Goal: Transaction & Acquisition: Purchase product/service

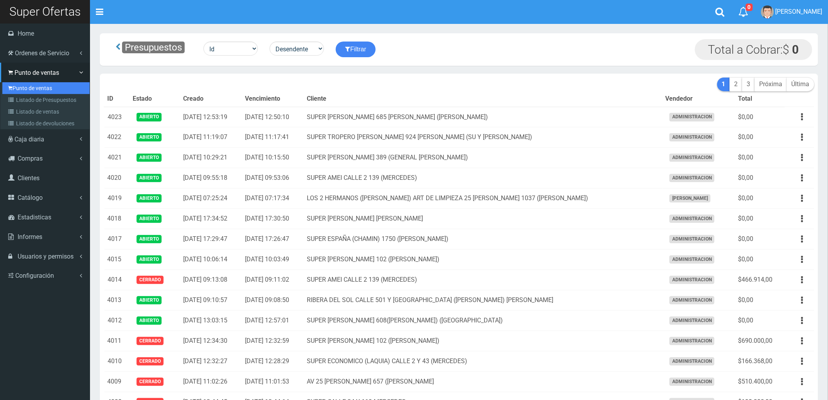
click at [29, 82] on link "Punto de ventas" at bounding box center [45, 88] width 87 height 12
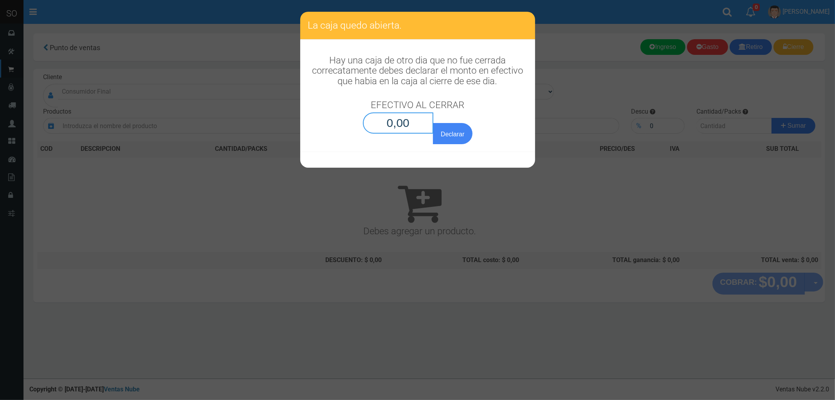
click at [392, 116] on input "0,00" at bounding box center [398, 122] width 71 height 21
type input "0,01"
click at [433, 123] on button "Declarar" at bounding box center [452, 133] width 39 height 21
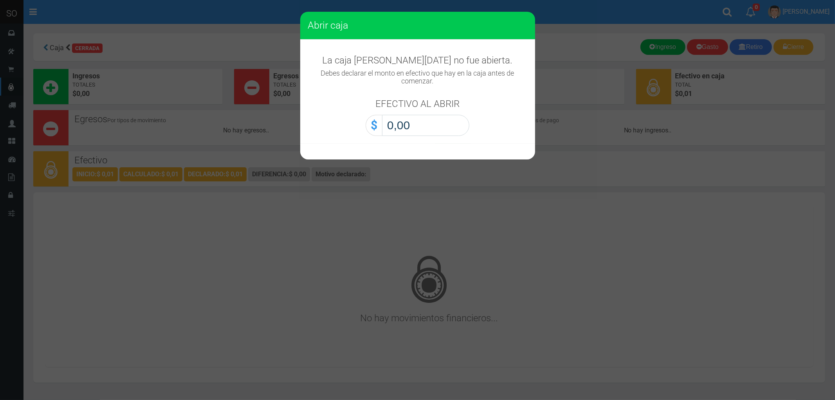
click at [404, 123] on input "0,00" at bounding box center [425, 125] width 87 height 21
type input "0,01"
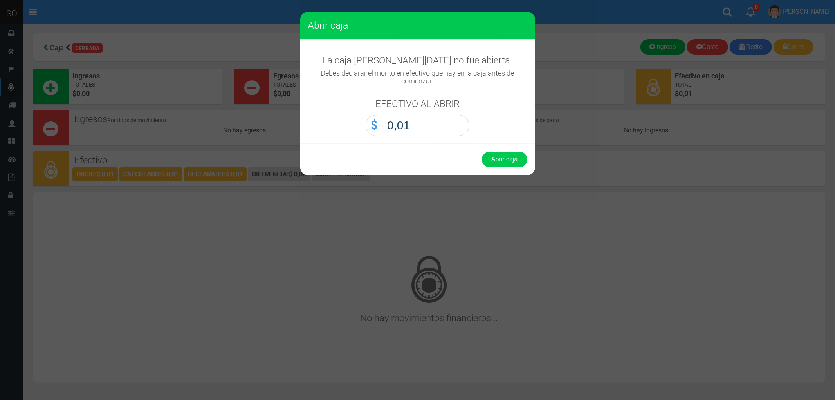
click at [482, 152] on button "Abrir caja" at bounding box center [504, 160] width 45 height 16
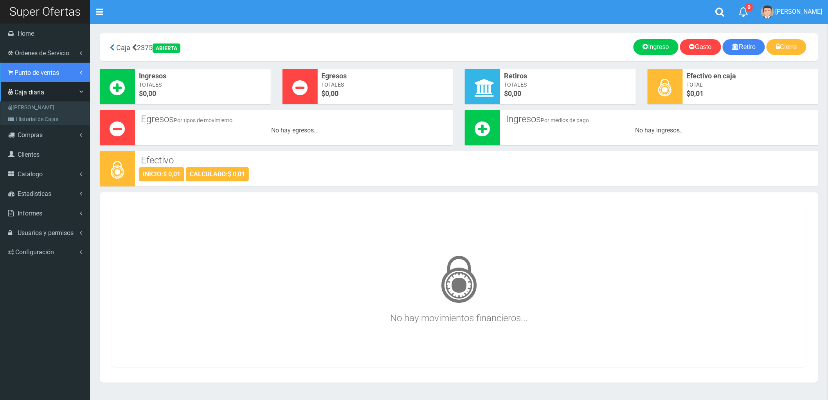
click at [32, 71] on span "Punto de ventas" at bounding box center [36, 72] width 45 height 7
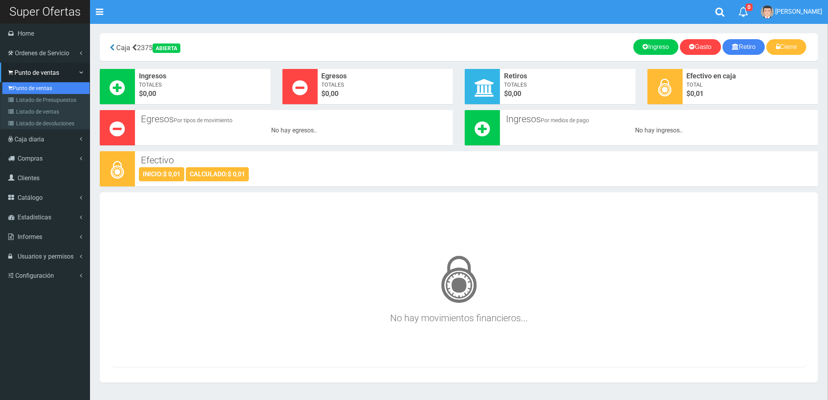
click at [36, 87] on link "Punto de ventas" at bounding box center [45, 88] width 87 height 12
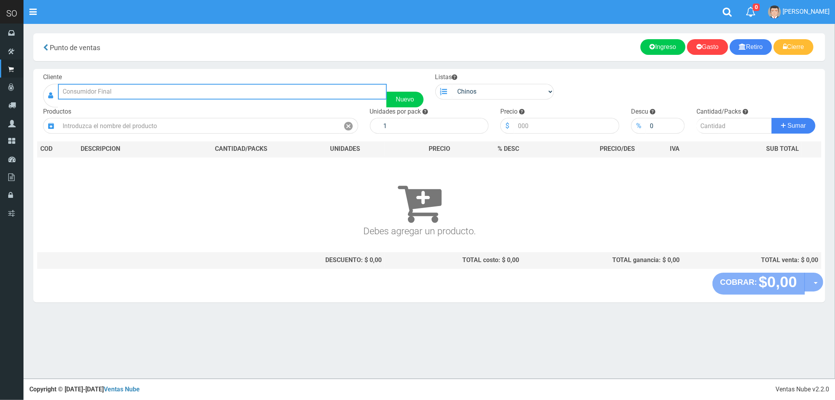
click at [146, 94] on input "text" at bounding box center [222, 92] width 329 height 16
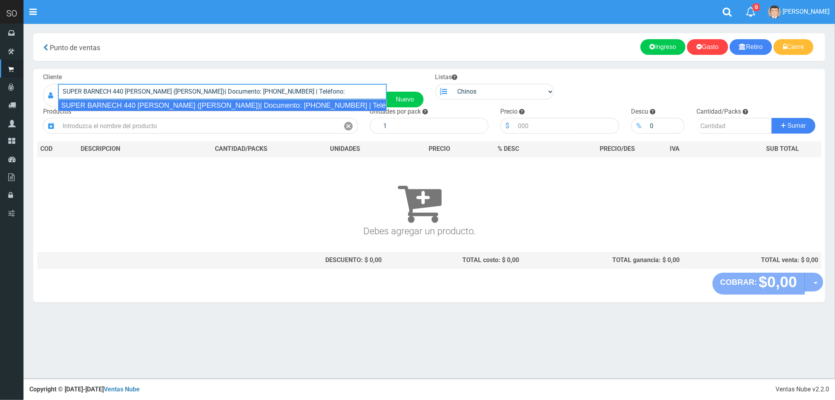
type input "SUPER BARNECH 440 [PERSON_NAME] ([PERSON_NAME])| Documento: [PHONE_NUMBER] | Te…"
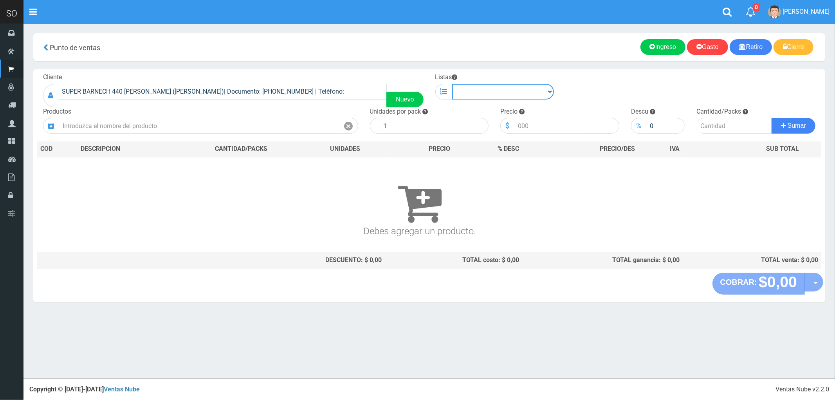
click at [528, 92] on select "Chinos . ." at bounding box center [503, 92] width 102 height 16
select select "1"
click at [452, 84] on select "Chinos . ." at bounding box center [503, 92] width 102 height 16
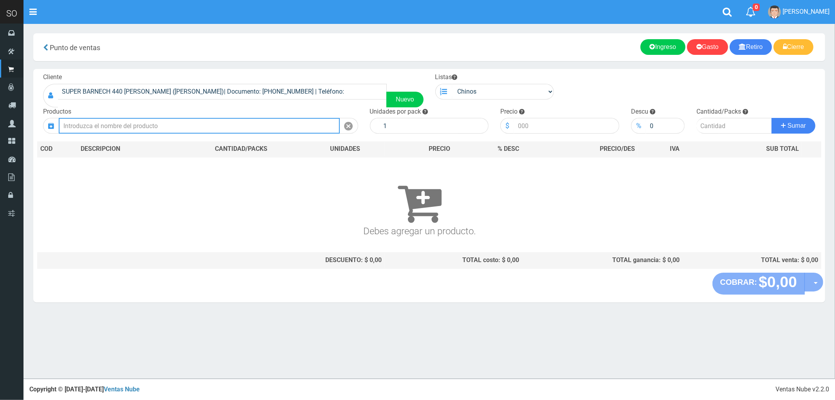
click at [117, 122] on input "text" at bounding box center [199, 126] width 281 height 16
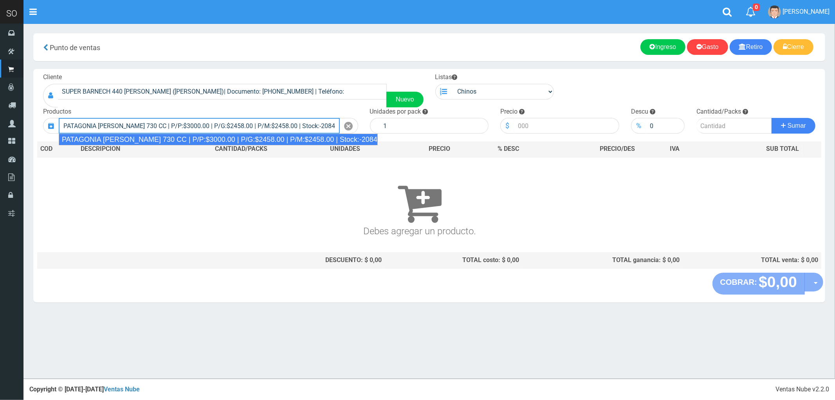
type input "PATAGONIA AMBER LAGER 730 CC | P/P:$3000.00 | P/G:$2458.00 | P/M:$2458.00 | Sto…"
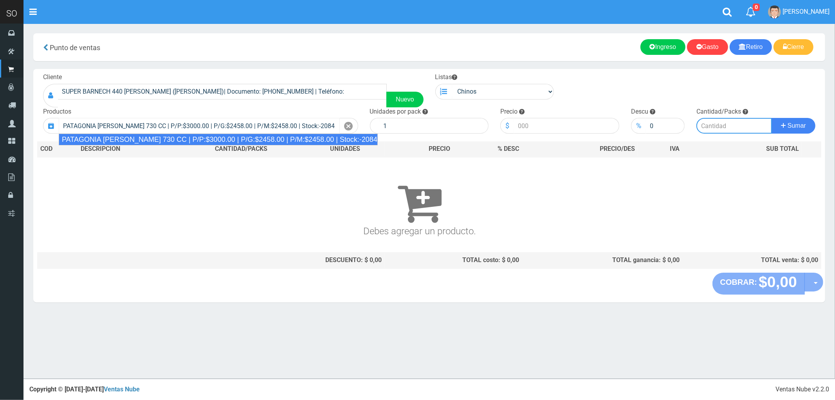
type input "6"
type input "3000.00"
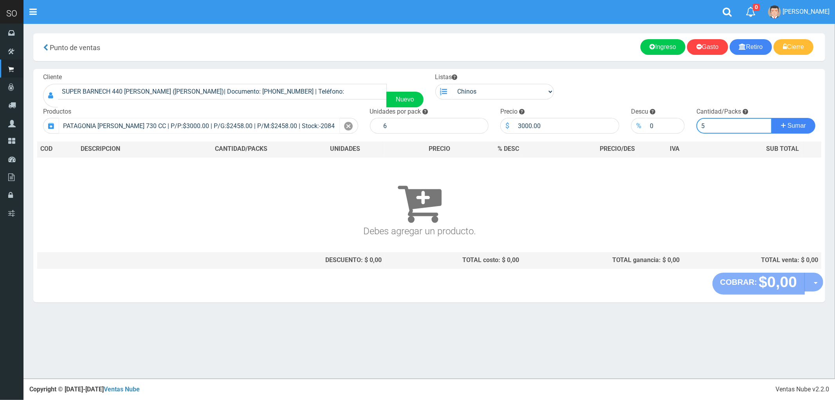
type input "5"
click at [772, 118] on button "Sumar" at bounding box center [794, 126] width 44 height 16
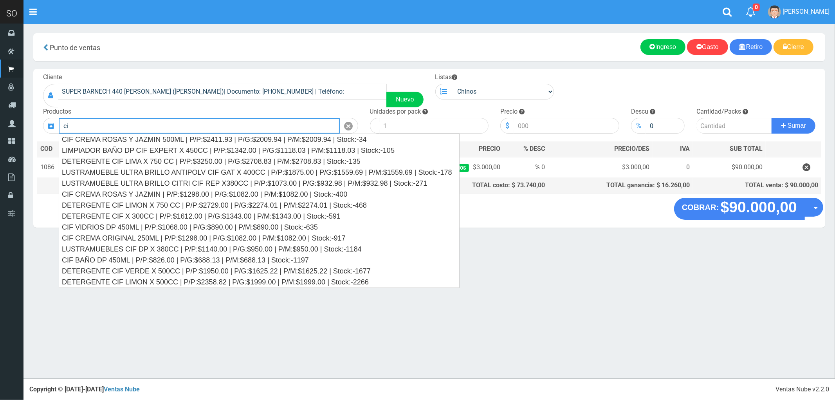
type input "c"
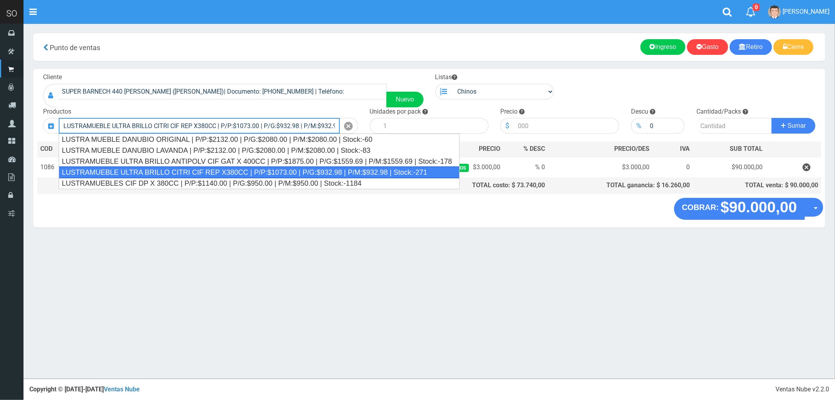
type input "LUSTRAMUEBLE ULTRA BRILLO CITRI CIF REP X380CC | P/P:$1073.00 | P/G:$932.98 | P…"
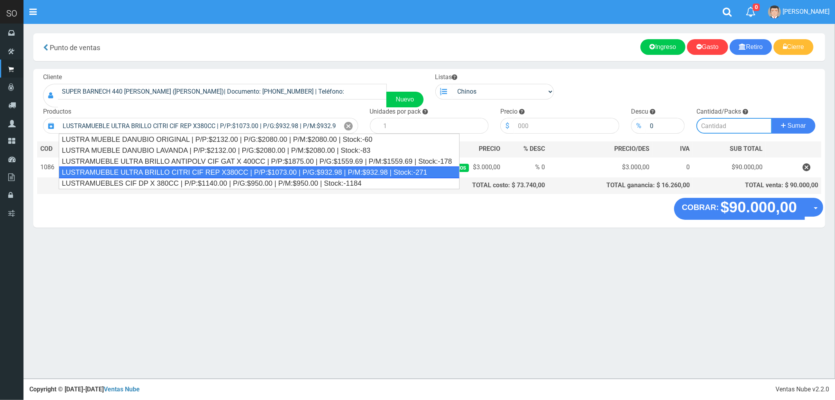
type input "15"
type input "1073.00"
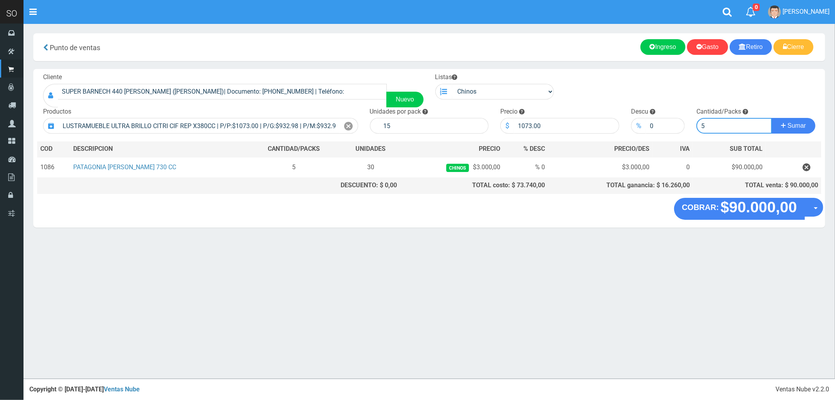
type input "5"
click at [772, 118] on button "Sumar" at bounding box center [794, 126] width 44 height 16
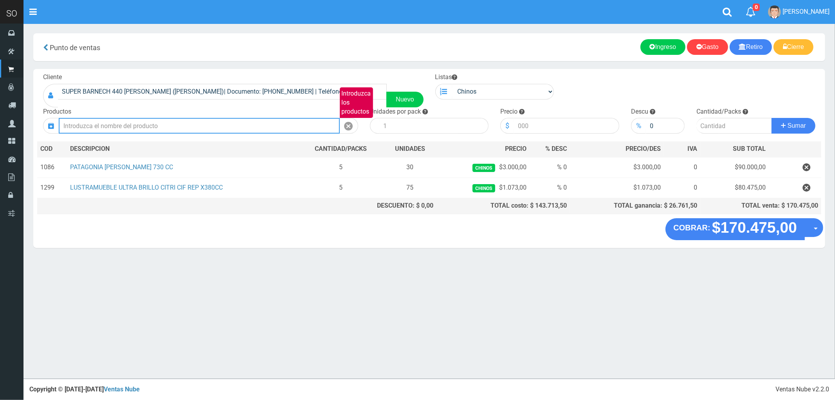
click at [152, 124] on input "Introduzca los productos" at bounding box center [199, 126] width 281 height 16
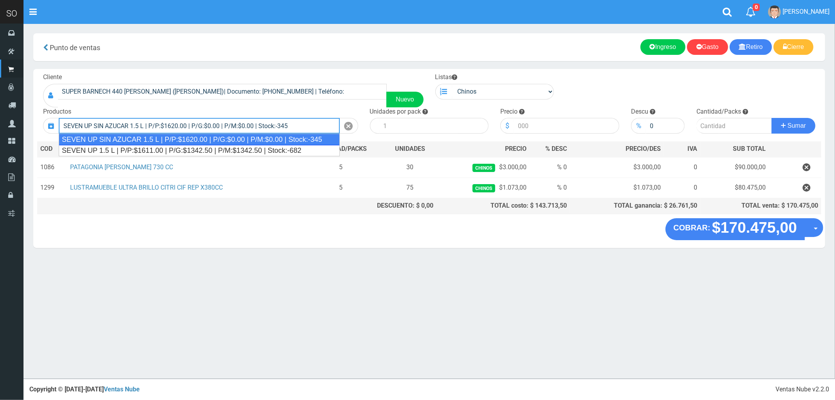
type input "SEVEN UP SIN AZUCAR 1.5 L | P/P:$1620.00 | P/G:$0.00 | P/M:$0.00 | Stock:-345"
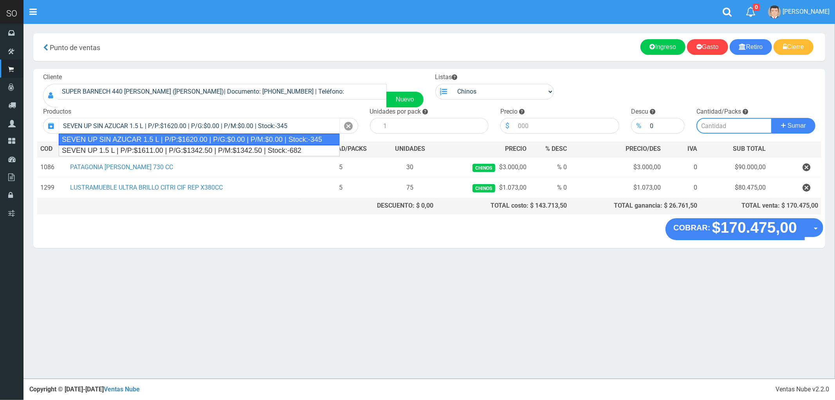
type input "6"
type input "1620.00"
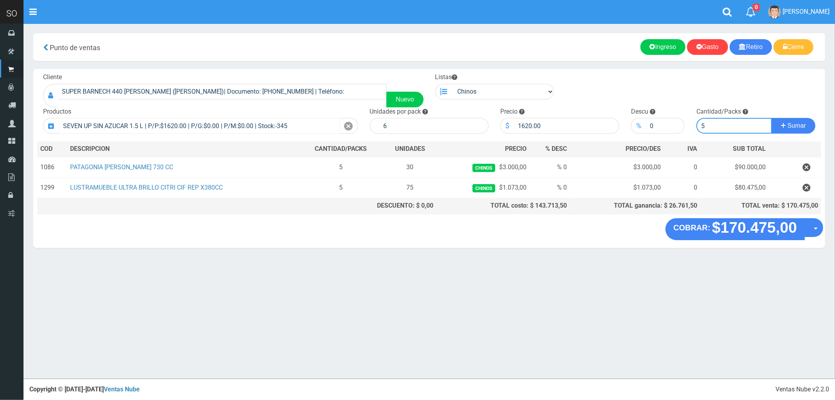
type input "5"
click at [772, 118] on button "Sumar" at bounding box center [794, 126] width 44 height 16
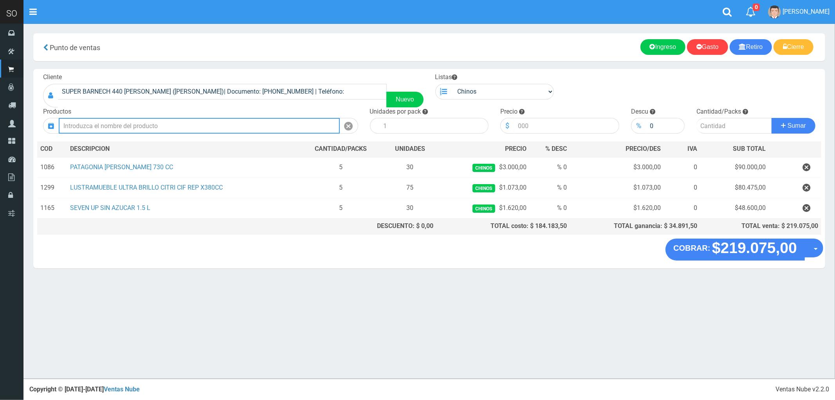
click at [152, 124] on input "Introduzca los productos" at bounding box center [199, 126] width 281 height 16
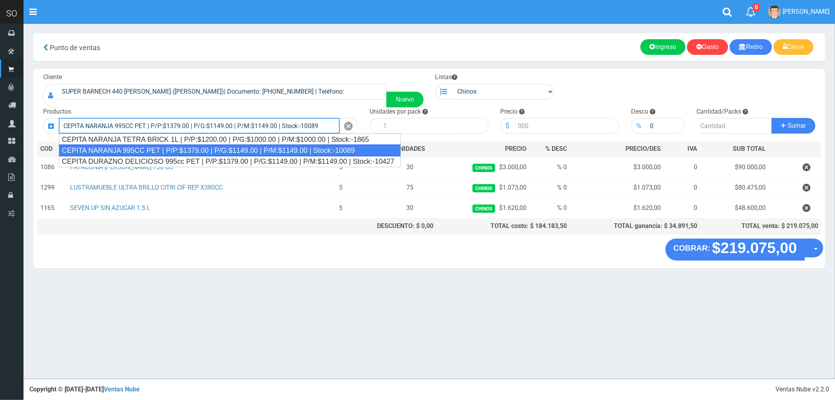
type input "CEPITA NARANJA 995CC PET | P/P:$1379.00 | P/G:$1149.00 | P/M:$1149.00 | Stock:-…"
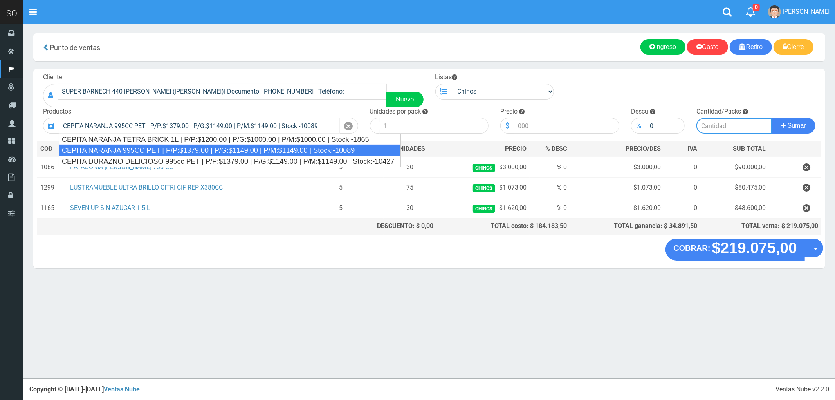
type input "6"
type input "1379.00"
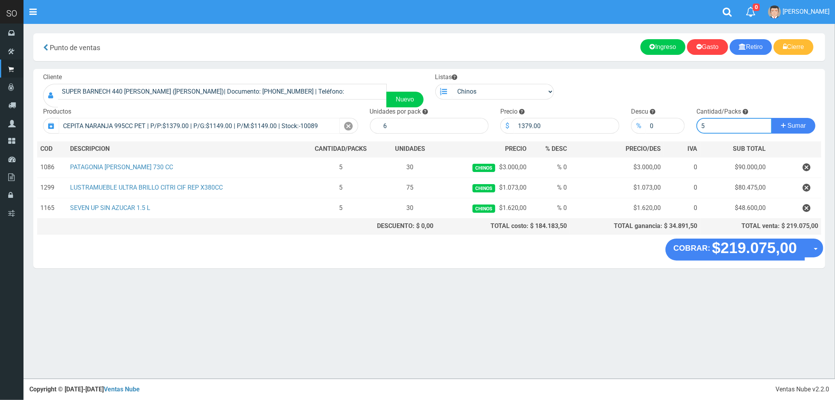
type input "5"
click at [772, 118] on button "Sumar" at bounding box center [794, 126] width 44 height 16
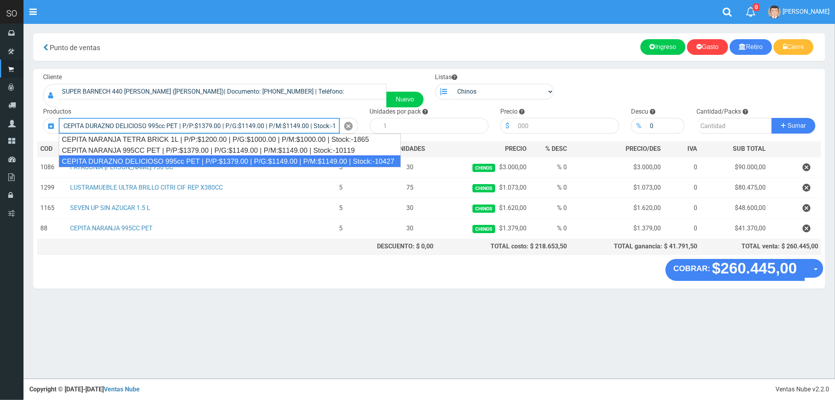
type input "CEPITA DURAZNO DELICIOSO 995cc PET | P/P:$1379.00 | P/G:$1149.00 | P/M:$1149.00…"
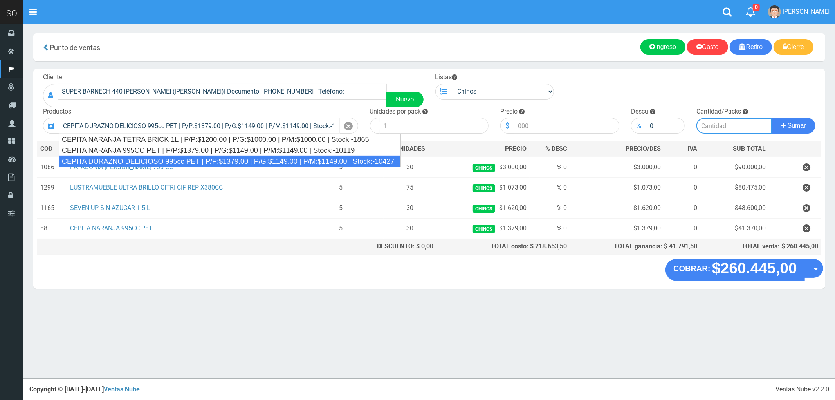
type input "6"
type input "1379.00"
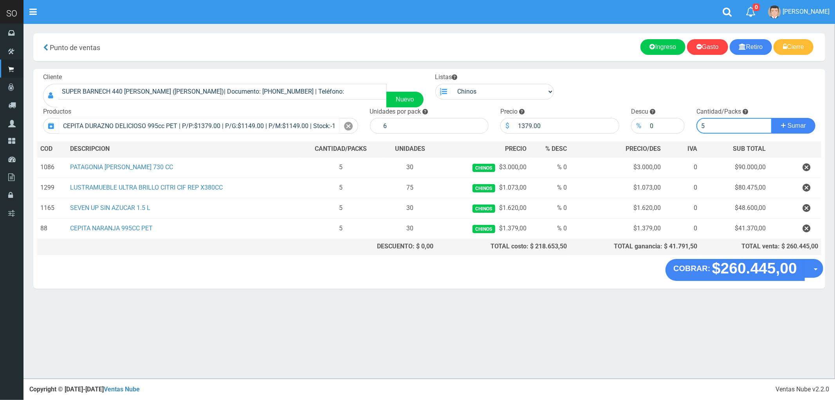
type input "5"
click at [772, 118] on button "Sumar" at bounding box center [794, 126] width 44 height 16
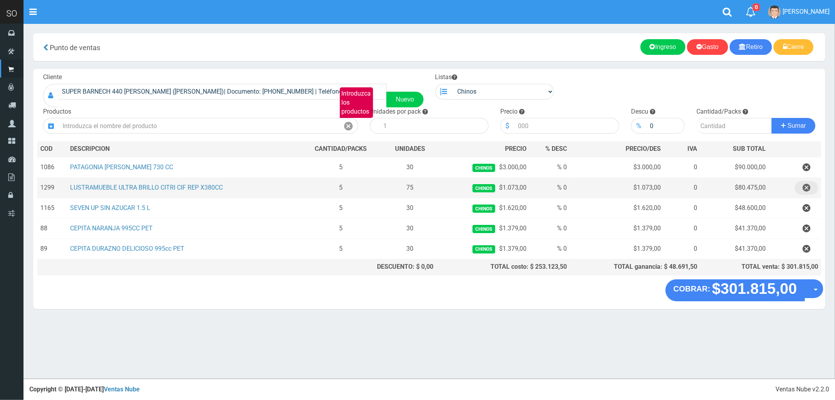
click at [804, 187] on icon "button" at bounding box center [807, 188] width 8 height 14
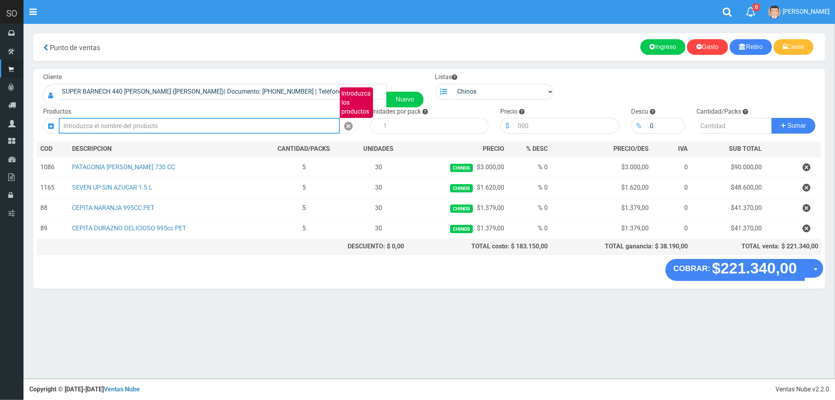
click at [93, 126] on input "Introduzca los productos" at bounding box center [199, 126] width 281 height 16
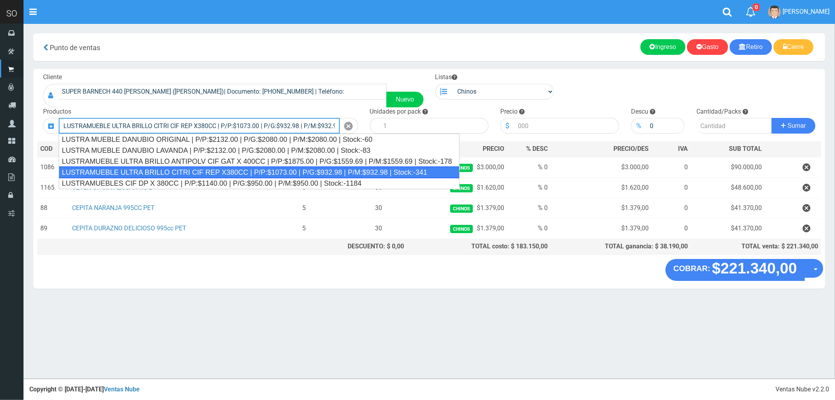
type input "LUSTRAMUEBLE ULTRA BRILLO CITRI CIF REP X380CC | P/P:$1073.00 | P/G:$932.98 | P…"
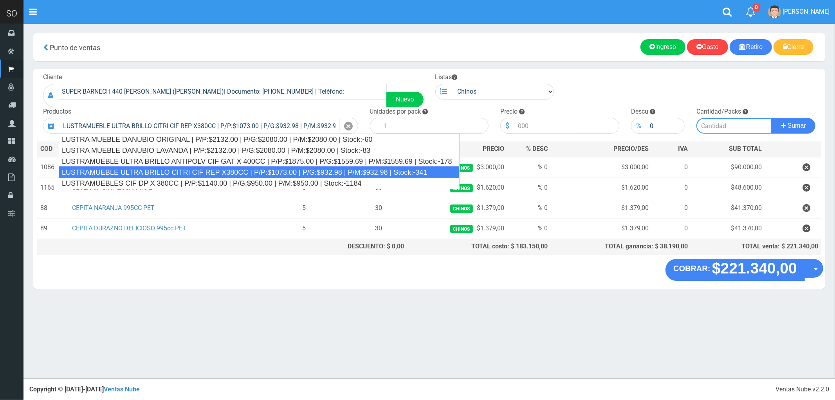
type input "15"
type input "1073.00"
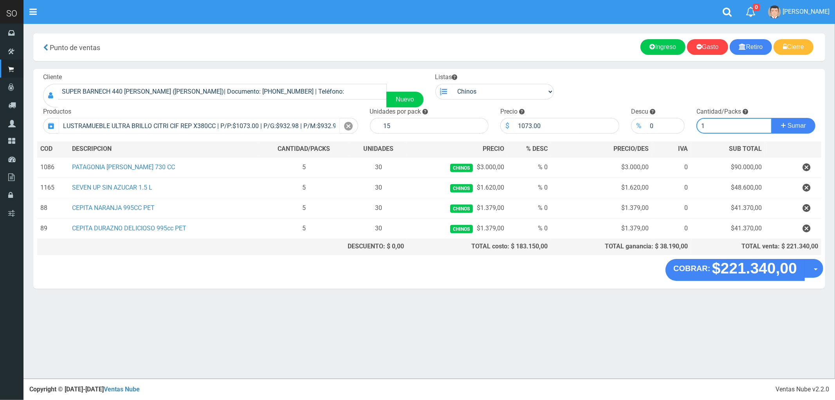
type input "1"
click at [772, 118] on button "Sumar" at bounding box center [794, 126] width 44 height 16
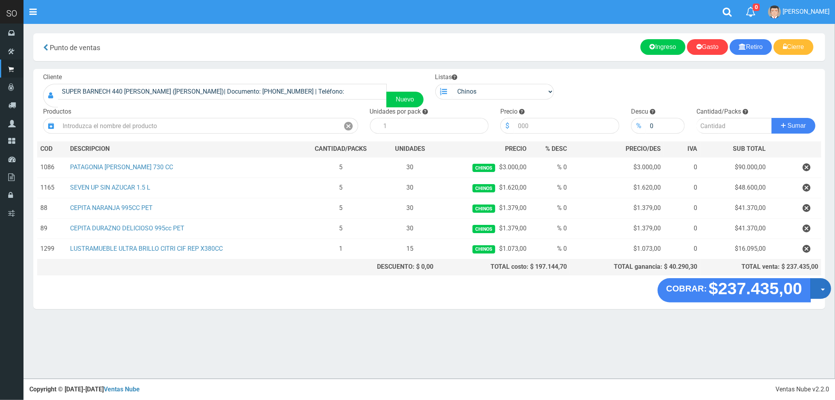
click at [824, 291] on span "button" at bounding box center [823, 290] width 4 height 2
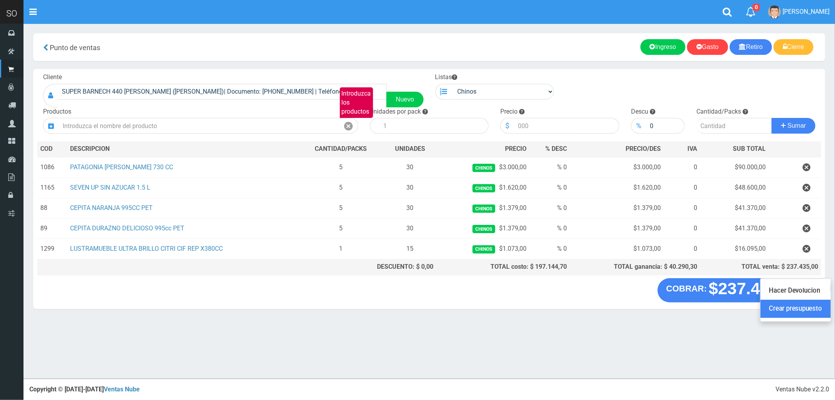
click at [797, 313] on link "Crear presupuesto" at bounding box center [796, 309] width 70 height 18
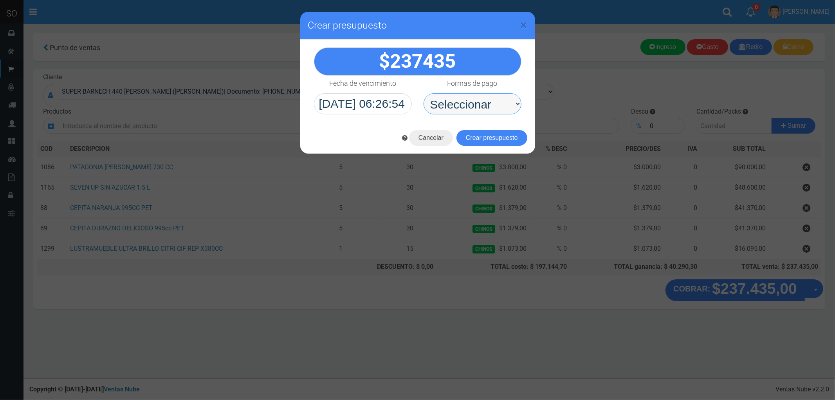
click at [455, 104] on select "Seleccionar Efectivo Tarjeta de Crédito Depósito Débito" at bounding box center [473, 103] width 98 height 21
select select "Efectivo"
click at [424, 93] on select "Seleccionar Efectivo Tarjeta de Crédito Depósito Débito" at bounding box center [473, 103] width 98 height 21
click at [494, 136] on button "Crear presupuesto" at bounding box center [491, 138] width 71 height 16
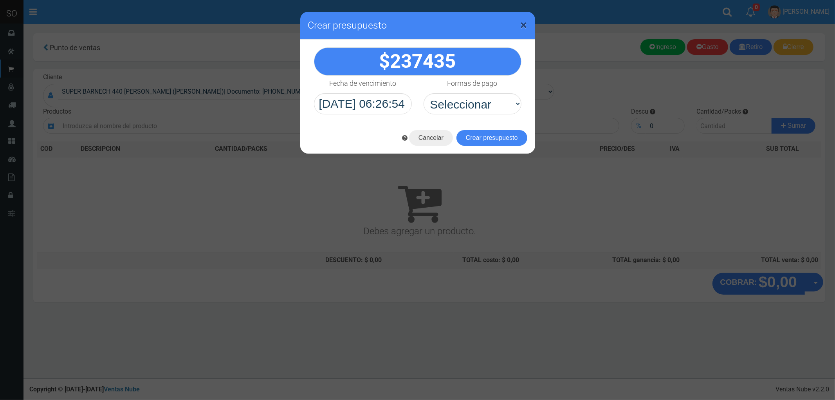
click at [522, 22] on span "×" at bounding box center [524, 25] width 7 height 15
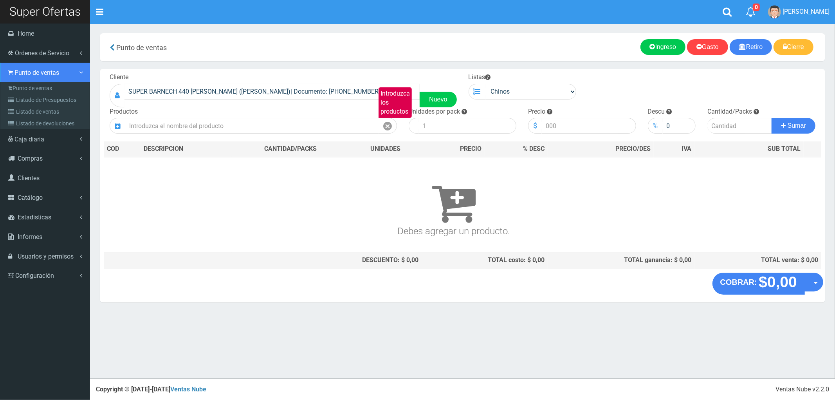
click at [43, 70] on span "Punto de ventas" at bounding box center [36, 72] width 45 height 7
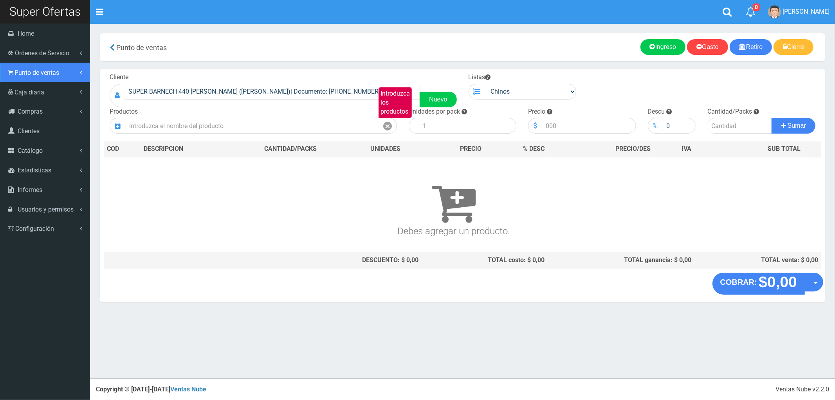
click at [43, 69] on span "Punto de ventas" at bounding box center [36, 72] width 45 height 7
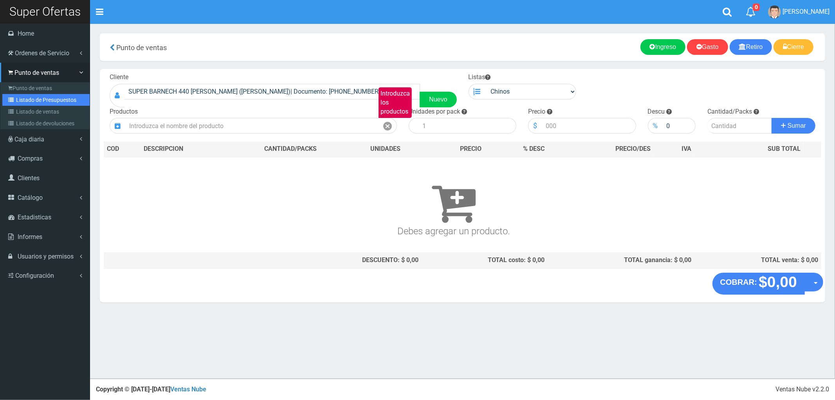
click at [47, 99] on link "Listado de Presupuestos" at bounding box center [45, 100] width 87 height 12
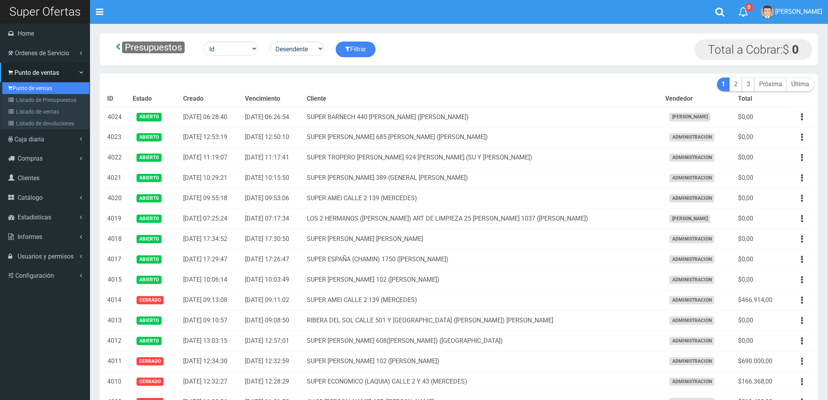
click at [28, 87] on link "Punto de ventas" at bounding box center [45, 88] width 87 height 12
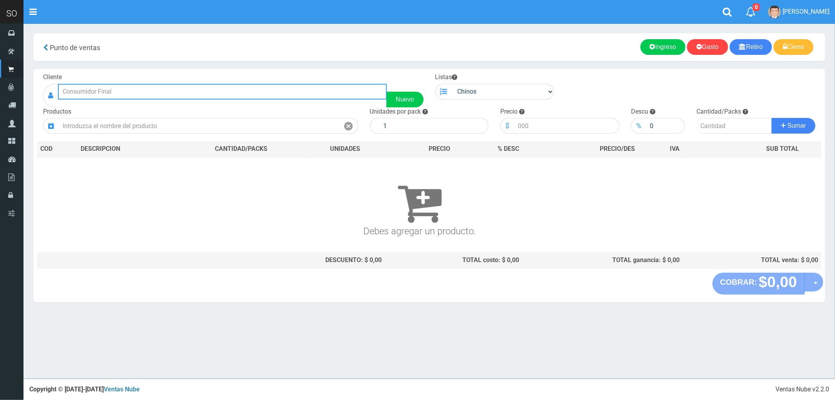
click at [100, 95] on input "text" at bounding box center [222, 92] width 329 height 16
type input "x"
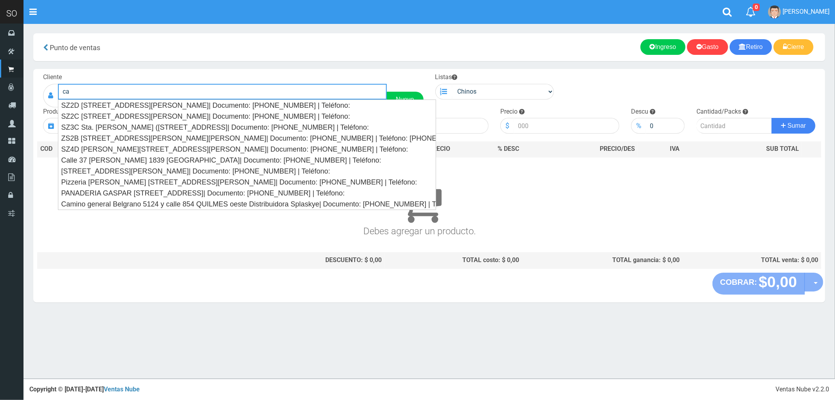
type input "c"
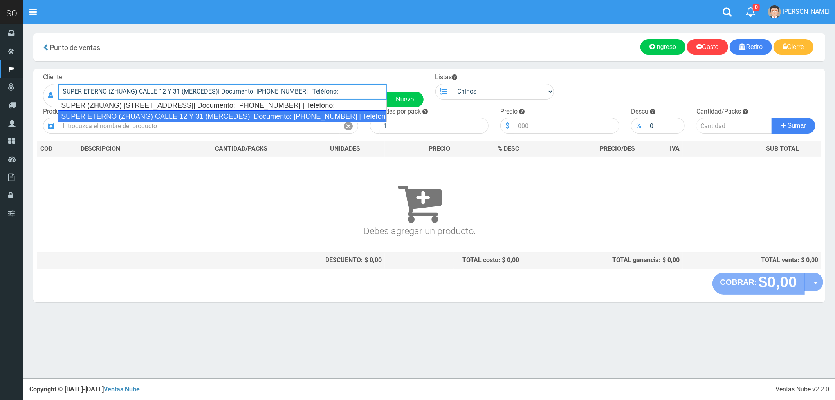
type input "SUPER ETERNO (ZHUANG) CALLE 12 Y 31 (MERCEDES)| Documento: [PHONE_NUMBER] | Tel…"
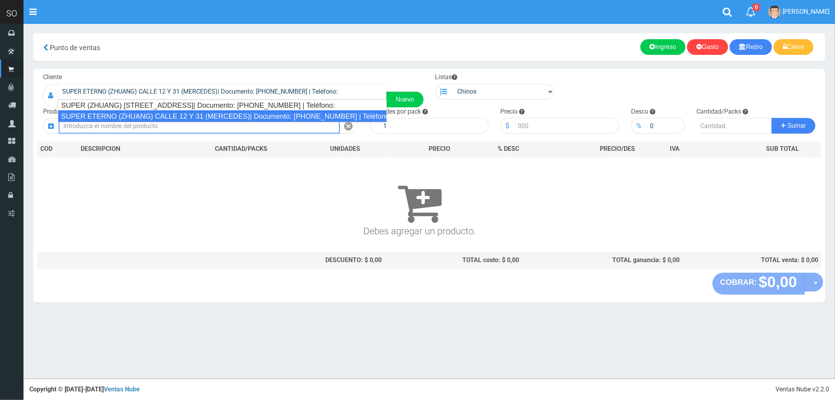
select select
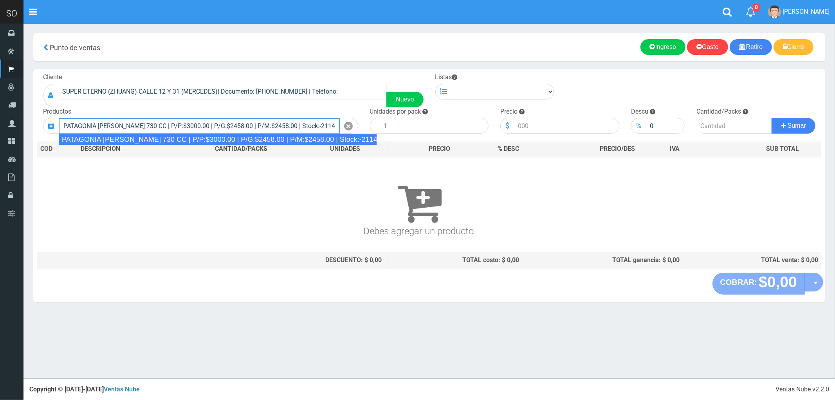
type input "PATAGONIA [PERSON_NAME] 730 CC | P/P:$3000.00 | P/G:$2458.00 | P/M:$2458.00 | S…"
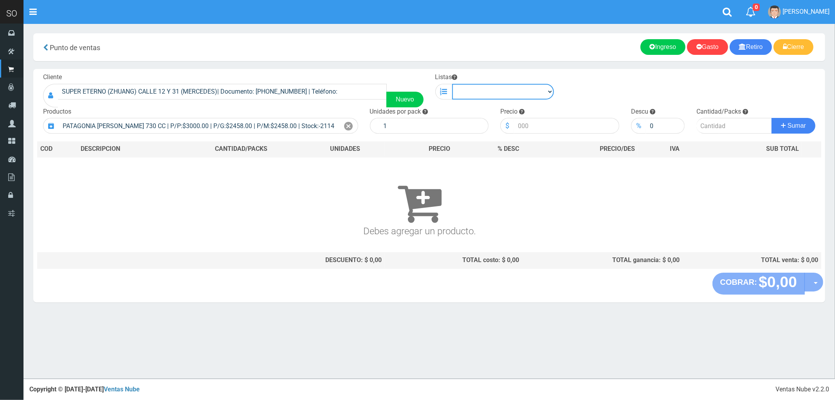
click at [463, 92] on select "Chinos . ." at bounding box center [503, 92] width 102 height 16
select select "1"
click at [452, 84] on select "Chinos . ." at bounding box center [503, 92] width 102 height 16
drag, startPoint x: 348, startPoint y: 124, endPoint x: 343, endPoint y: 124, distance: 5.1
click at [347, 124] on icon at bounding box center [349, 126] width 9 height 11
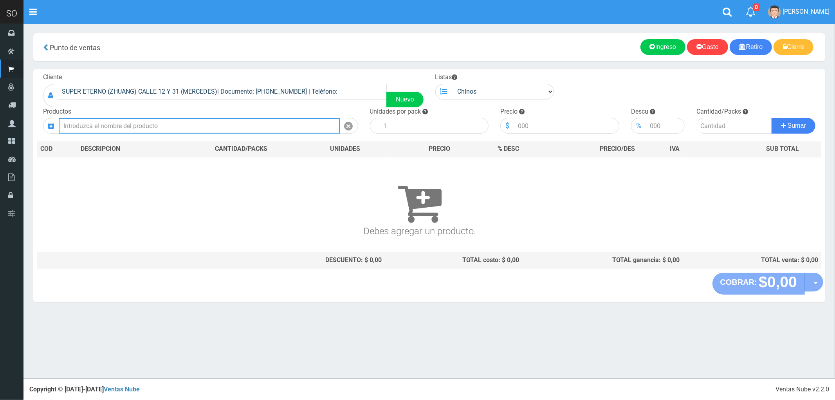
click at [292, 126] on input "text" at bounding box center [199, 126] width 281 height 16
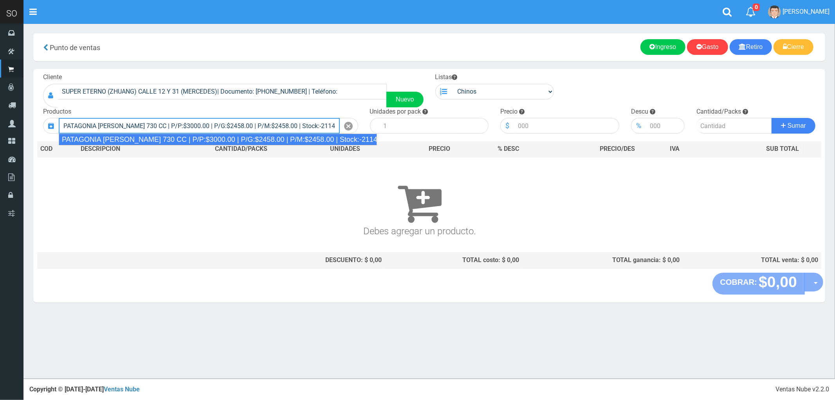
type input "PATAGONIA AMBER LAGER 730 CC | P/P:$3000.00 | P/G:$2458.00 | P/M:$2458.00 | Sto…"
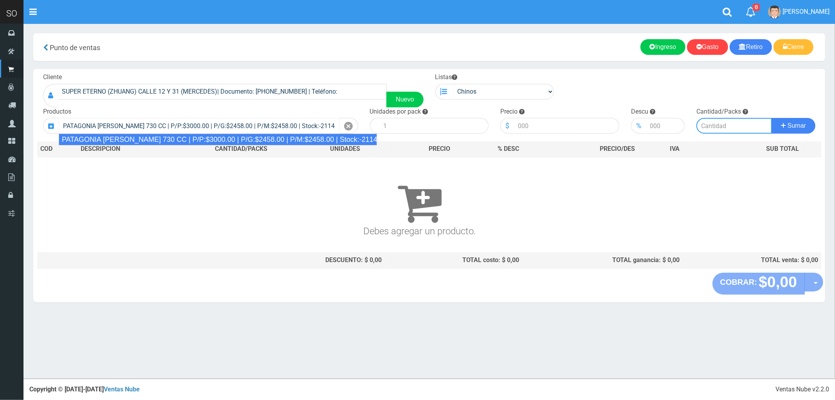
type input "6"
type input "3000.00"
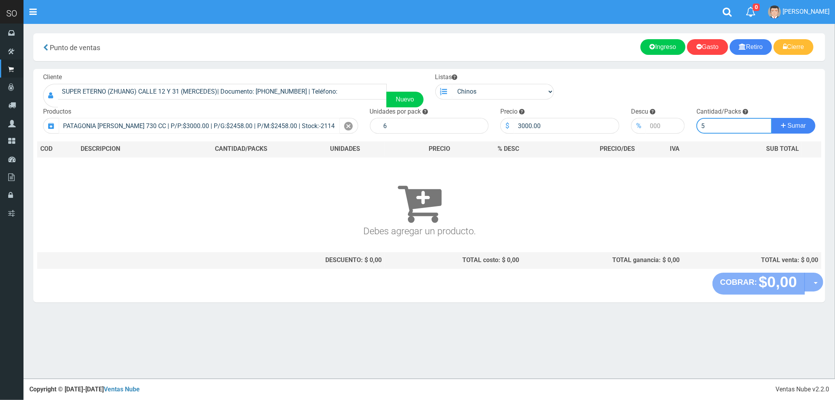
type input "5"
click at [772, 118] on button "Sumar" at bounding box center [794, 126] width 44 height 16
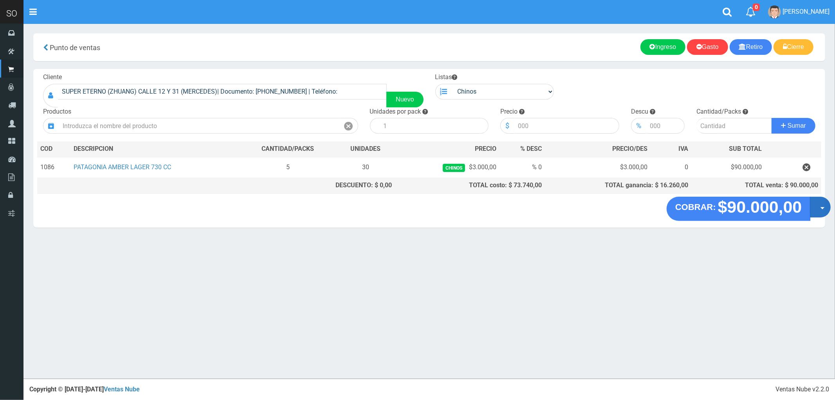
click at [821, 209] on button "Opciones" at bounding box center [820, 207] width 21 height 21
click at [793, 228] on link "Crear presupuesto" at bounding box center [795, 227] width 70 height 18
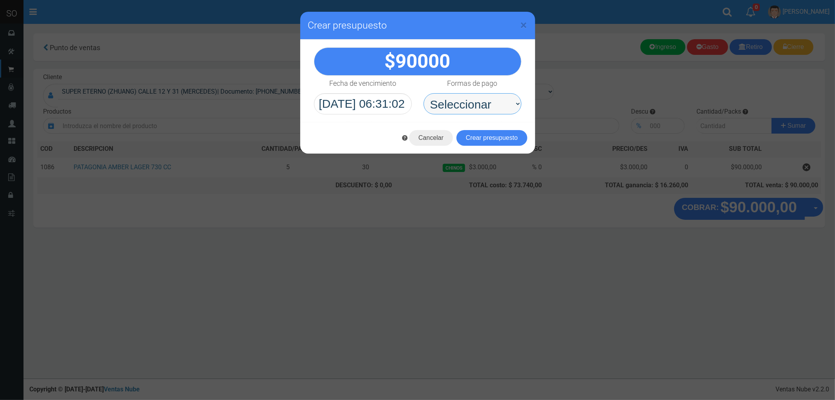
click at [460, 103] on select "Seleccionar Efectivo Tarjeta de Crédito Depósito Débito" at bounding box center [473, 103] width 98 height 21
select select "Efectivo"
click at [424, 93] on select "Seleccionar Efectivo Tarjeta de Crédito Depósito Débito" at bounding box center [473, 103] width 98 height 21
click at [499, 139] on button "Crear presupuesto" at bounding box center [491, 138] width 71 height 16
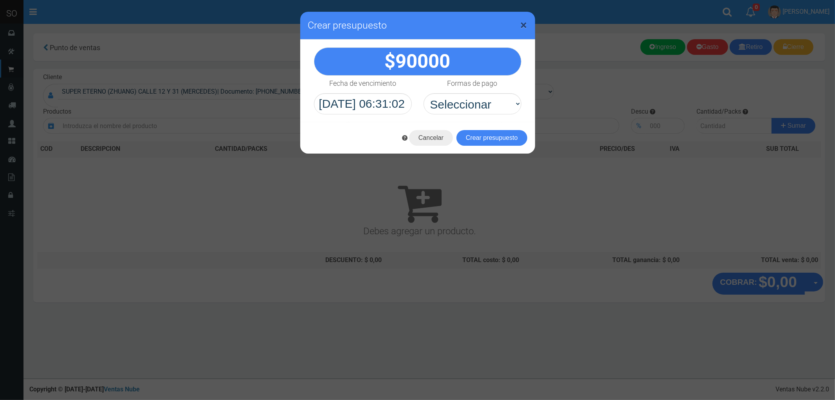
click at [523, 23] on span "×" at bounding box center [524, 25] width 7 height 15
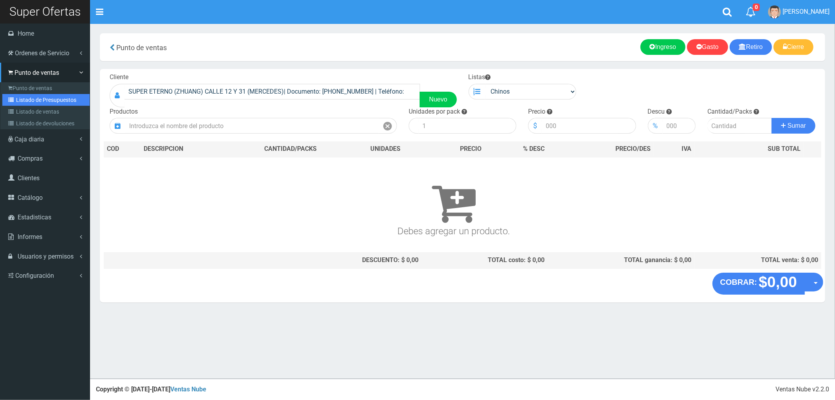
click at [22, 100] on link "Listado de Presupuestos" at bounding box center [45, 100] width 87 height 12
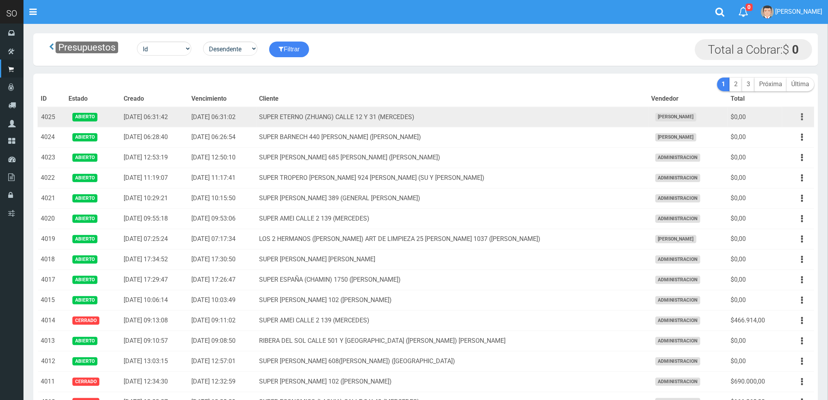
click at [802, 118] on icon "button" at bounding box center [803, 117] width 2 height 14
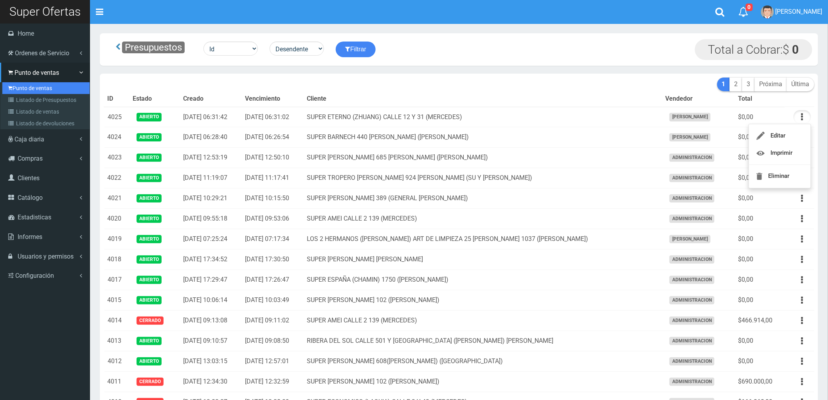
click at [26, 87] on link "Punto de ventas" at bounding box center [45, 88] width 87 height 12
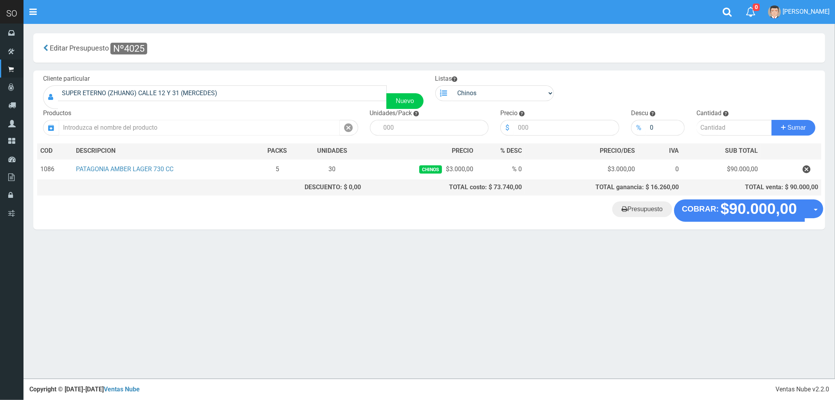
click at [145, 123] on input "text" at bounding box center [199, 128] width 281 height 16
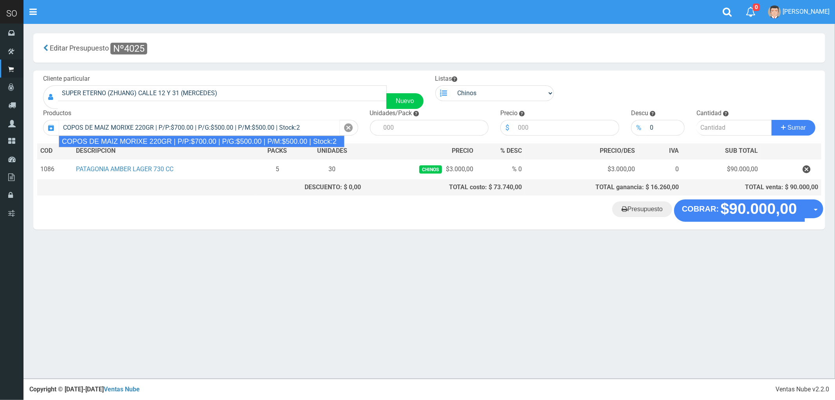
type input "COPOS DE MAIZ MORIXE 220GR | P/P:$700.00 | P/G:$500.00 | P/M:$500.00 | Stock:2"
type input "9"
type input "700.00"
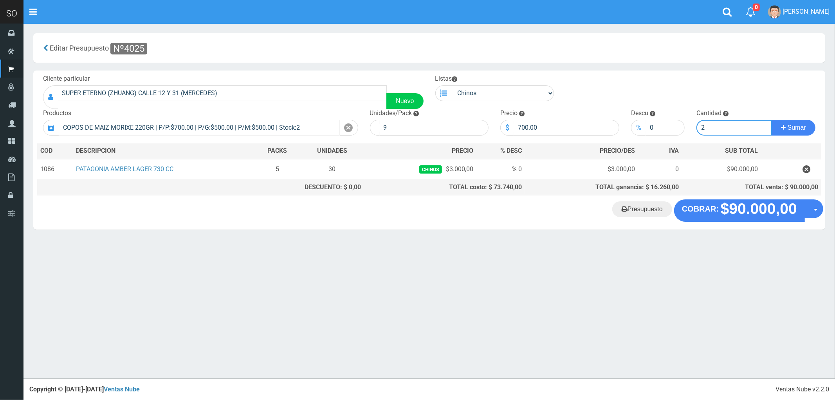
type input "2"
click at [772, 120] on button "Sumar" at bounding box center [794, 128] width 44 height 16
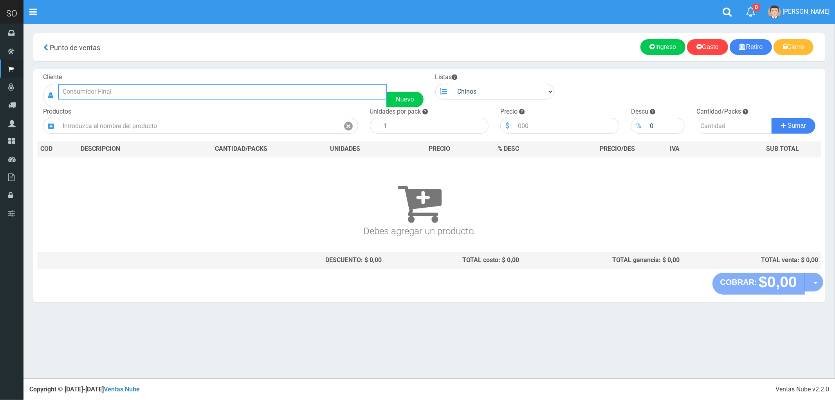
click at [84, 95] on input "text" at bounding box center [222, 92] width 329 height 16
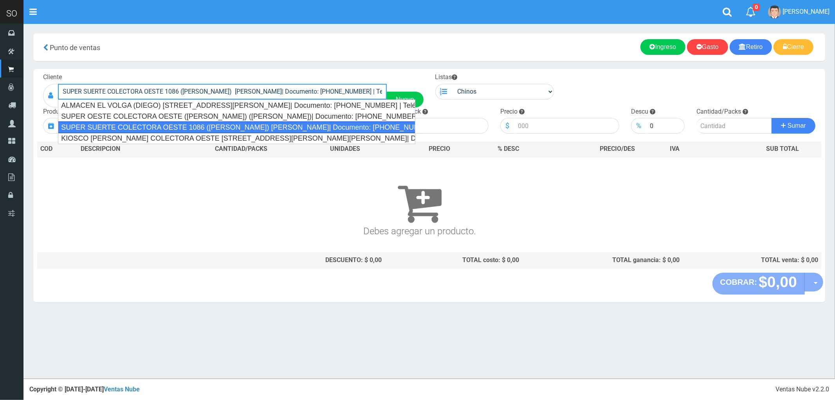
type input "SUPER SUERTE COLECTORA OESTE 1086 ([PERSON_NAME]) [PERSON_NAME]| Documento: [PH…"
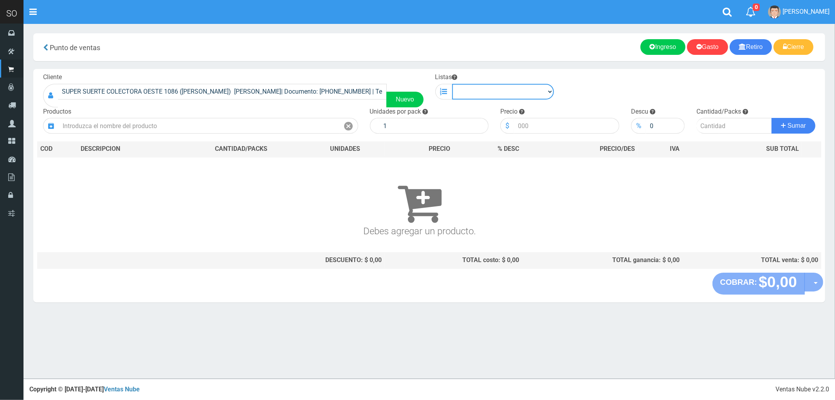
click at [524, 88] on select "Chinos . ." at bounding box center [503, 92] width 102 height 16
select select "1"
click at [452, 84] on select "Chinos . ." at bounding box center [503, 92] width 102 height 16
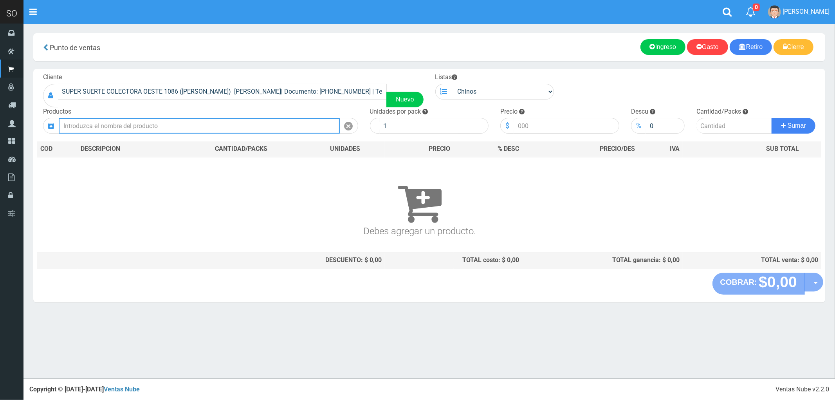
click at [168, 122] on input "text" at bounding box center [199, 126] width 281 height 16
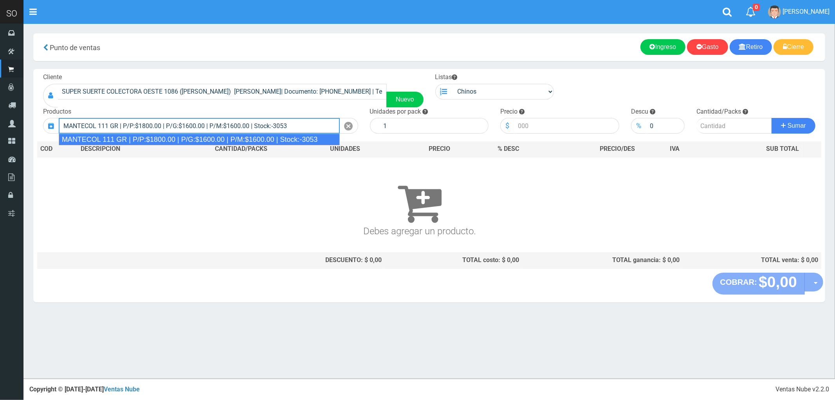
type input "MANTECOL 111 GR | P/P:$1800.00 | P/G:$1600.00 | P/M:$1600.00 | Stock:-3053"
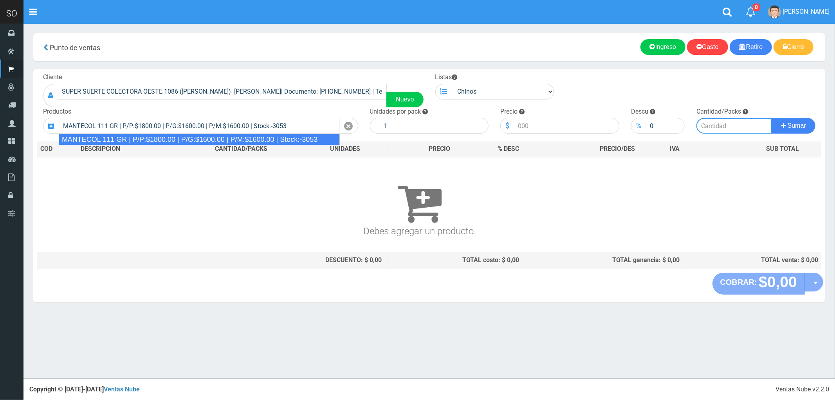
type input "40"
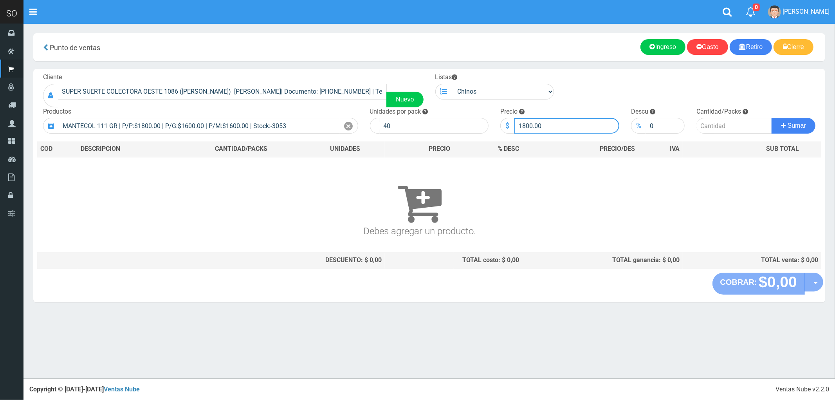
drag, startPoint x: 556, startPoint y: 120, endPoint x: 505, endPoint y: 123, distance: 50.6
click at [505, 123] on div "$ 1800.00" at bounding box center [559, 126] width 119 height 16
type input "1700"
click at [715, 121] on input "number" at bounding box center [734, 126] width 76 height 16
type input "5"
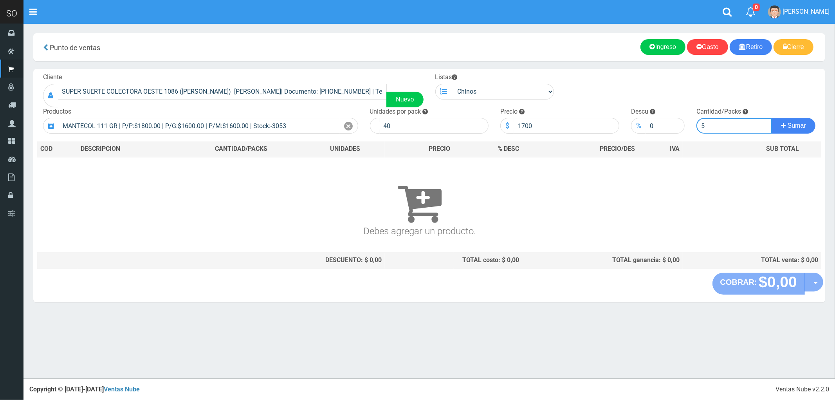
click at [772, 118] on button "Sumar" at bounding box center [794, 126] width 44 height 16
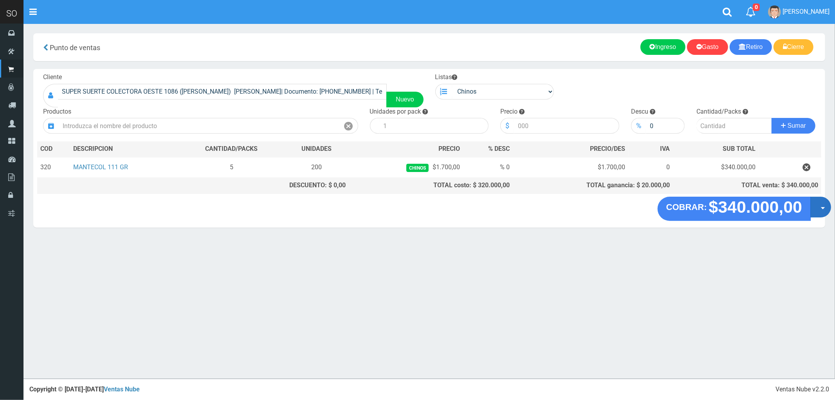
click at [825, 211] on button "Opciones" at bounding box center [820, 207] width 21 height 21
click at [798, 229] on link "Crear presupuesto" at bounding box center [796, 227] width 70 height 18
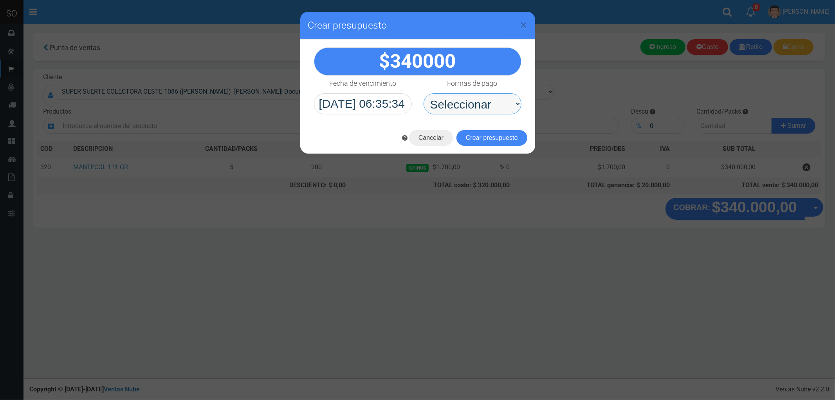
drag, startPoint x: 507, startPoint y: 99, endPoint x: 455, endPoint y: 104, distance: 52.7
click at [455, 104] on select "Seleccionar Efectivo Tarjeta de Crédito Depósito Débito" at bounding box center [473, 103] width 98 height 21
select select "Efectivo"
click at [424, 93] on select "Seleccionar Efectivo Tarjeta de Crédito Depósito Débito" at bounding box center [473, 103] width 98 height 21
click at [492, 137] on button "Crear presupuesto" at bounding box center [491, 138] width 71 height 16
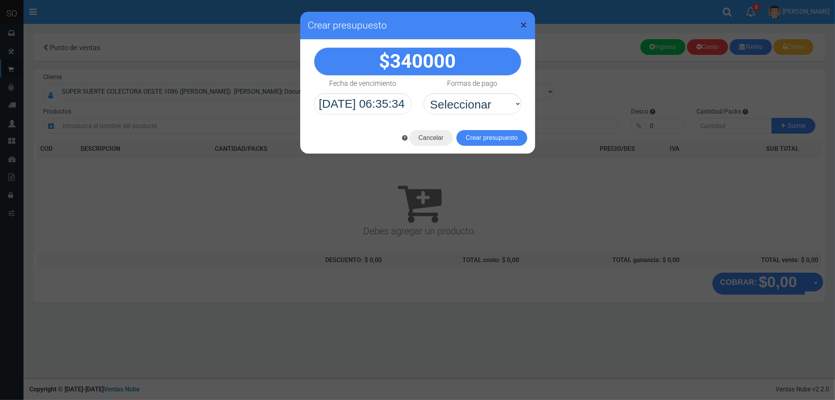
click at [522, 22] on span "×" at bounding box center [524, 25] width 7 height 15
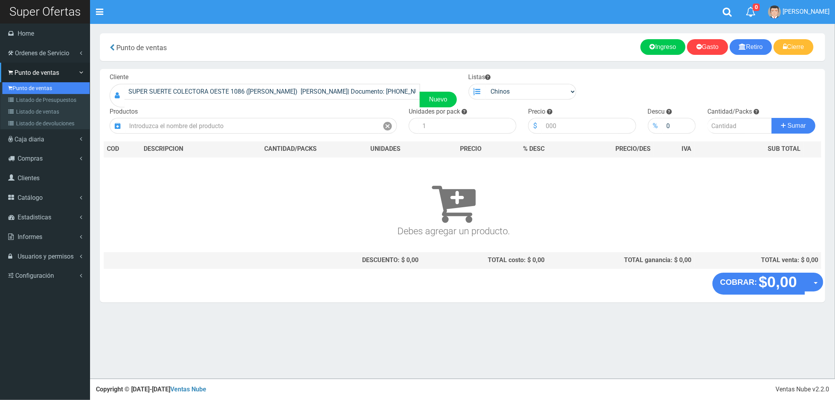
click at [36, 92] on link "Punto de ventas" at bounding box center [45, 88] width 87 height 12
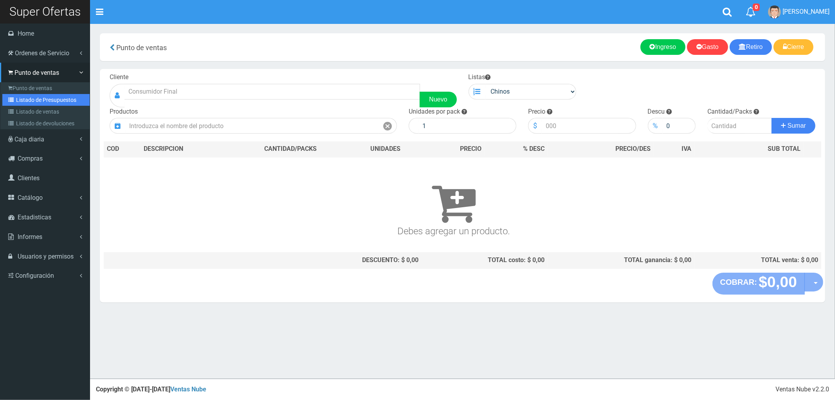
click at [29, 100] on link "Listado de Presupuestos" at bounding box center [45, 100] width 87 height 12
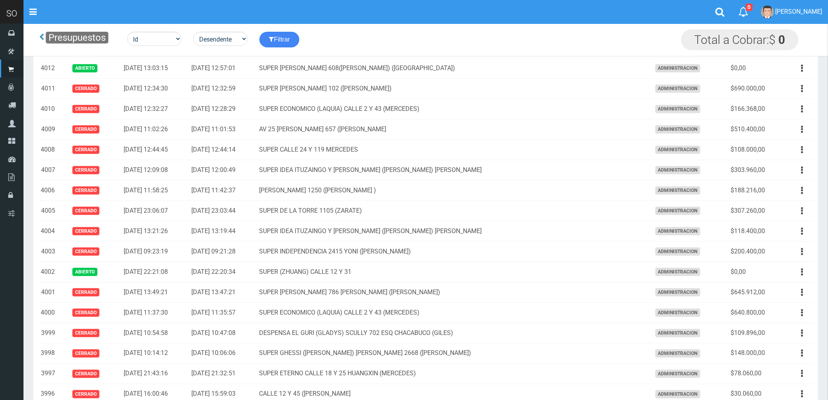
scroll to position [261, 0]
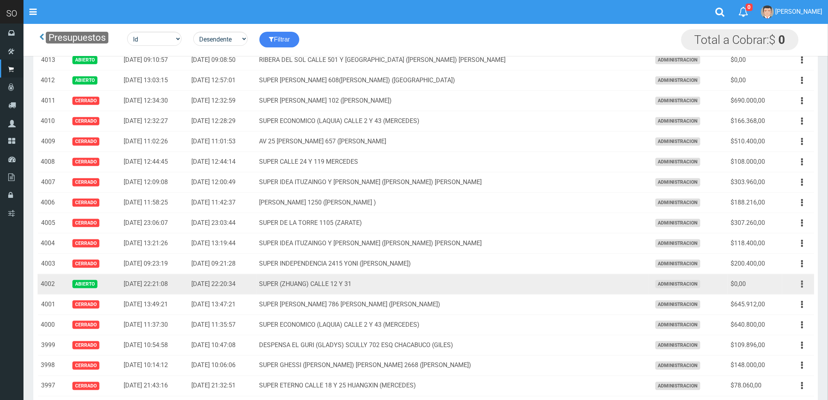
click at [801, 284] on button "button" at bounding box center [803, 284] width 18 height 14
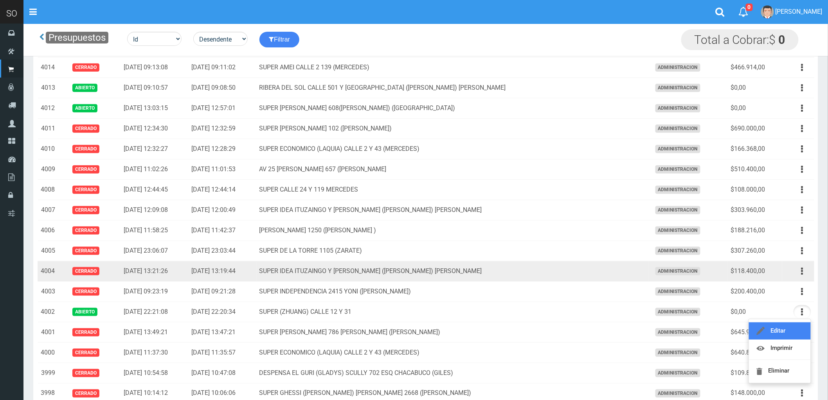
scroll to position [217, 0]
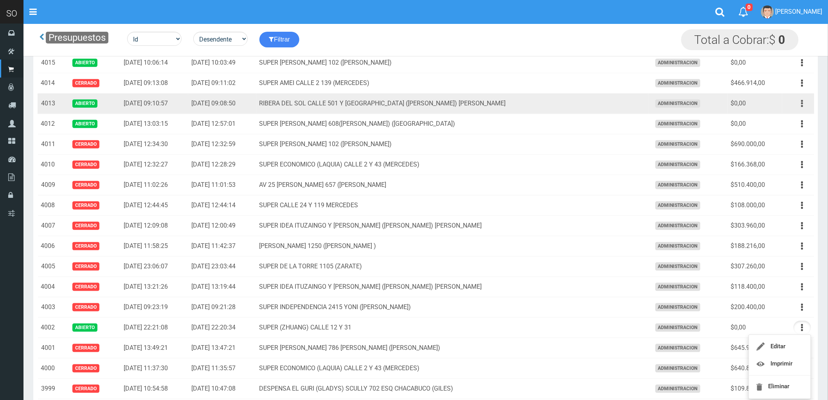
click at [803, 103] on icon "button" at bounding box center [803, 104] width 2 height 14
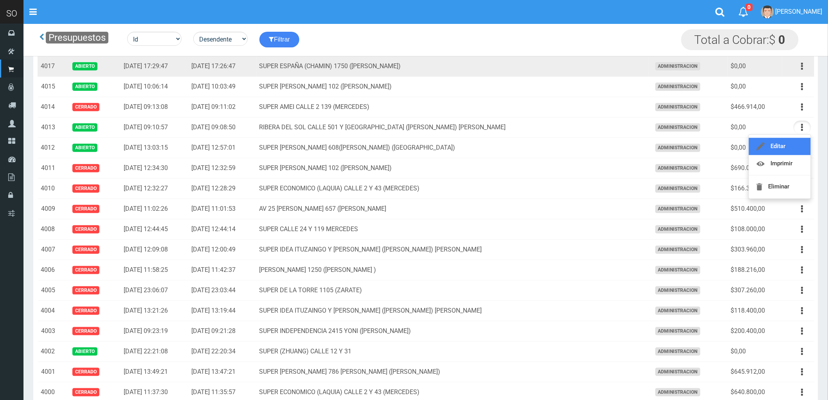
scroll to position [174, 0]
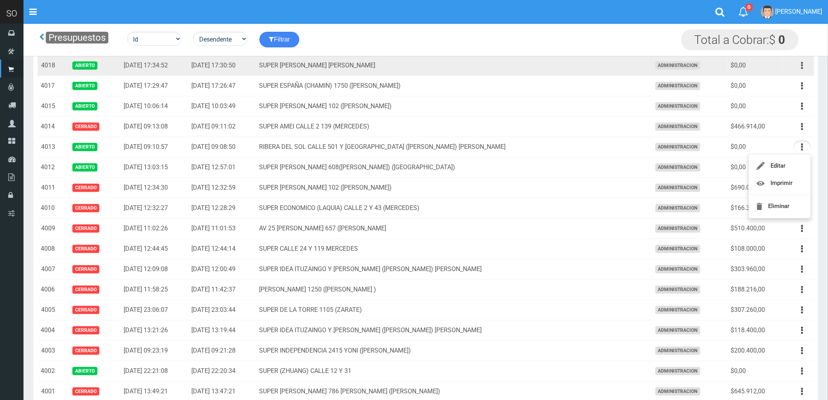
click at [802, 65] on icon "button" at bounding box center [803, 66] width 2 height 14
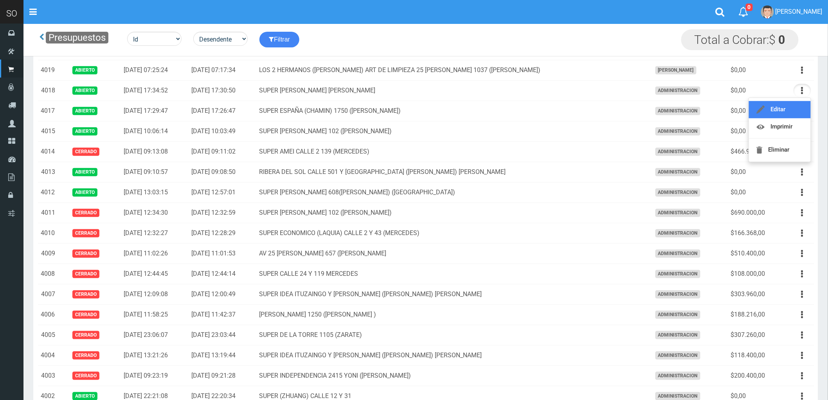
scroll to position [87, 0]
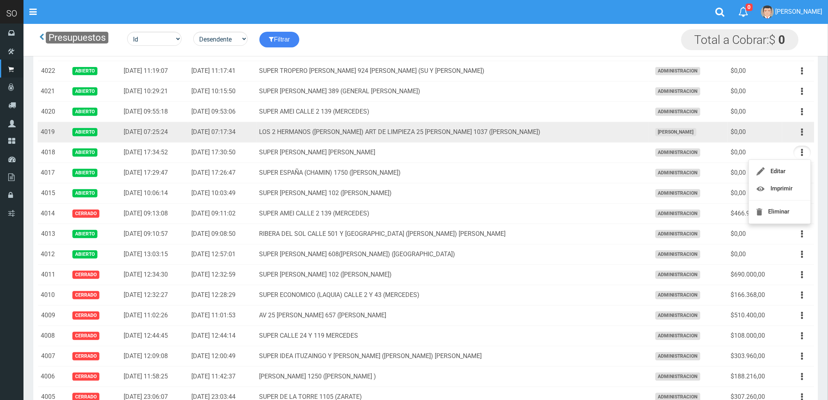
drag, startPoint x: 800, startPoint y: 134, endPoint x: 795, endPoint y: 144, distance: 10.9
click at [801, 134] on button "button" at bounding box center [803, 132] width 18 height 14
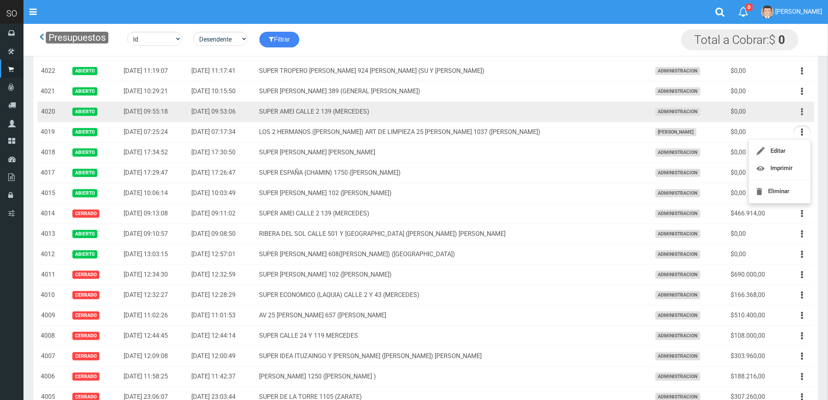
click at [800, 112] on button "button" at bounding box center [803, 112] width 18 height 14
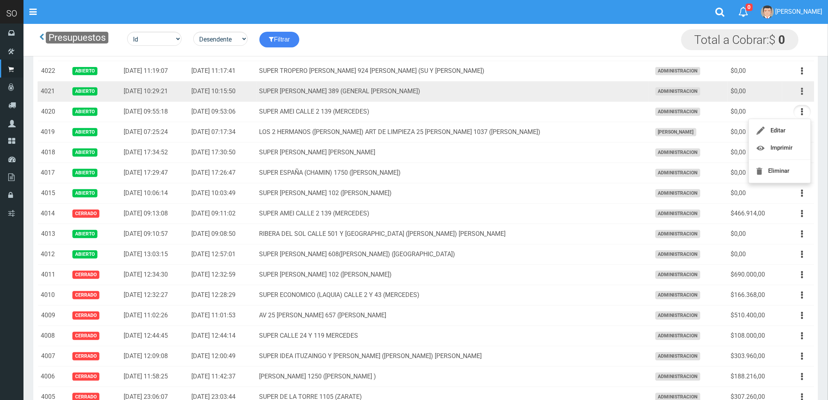
click at [800, 92] on button "button" at bounding box center [803, 92] width 18 height 14
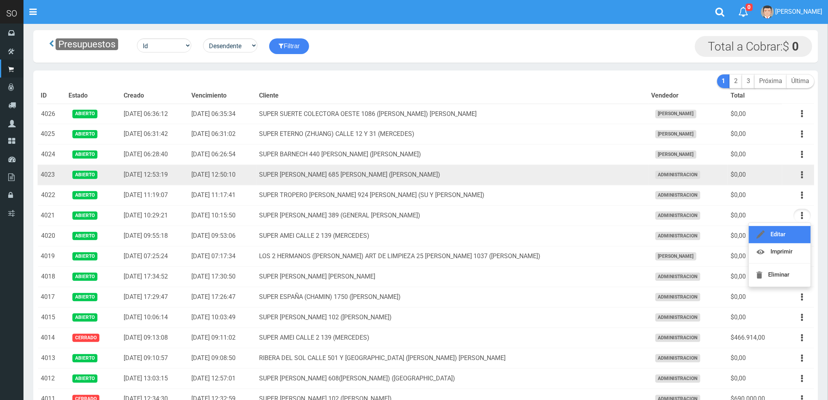
scroll to position [0, 0]
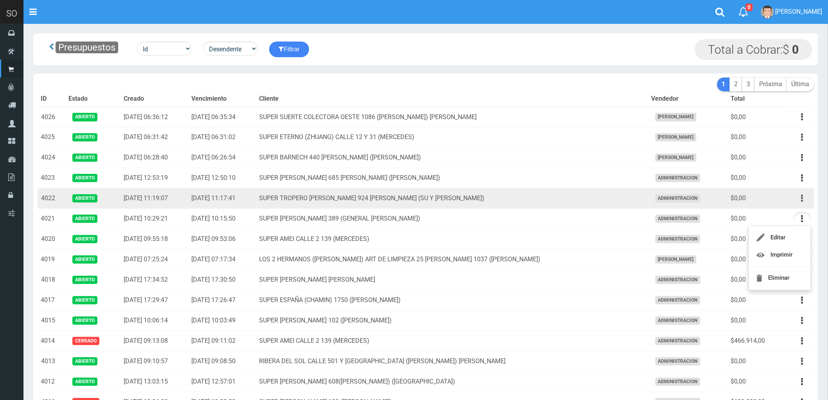
click at [804, 201] on button "button" at bounding box center [803, 198] width 18 height 14
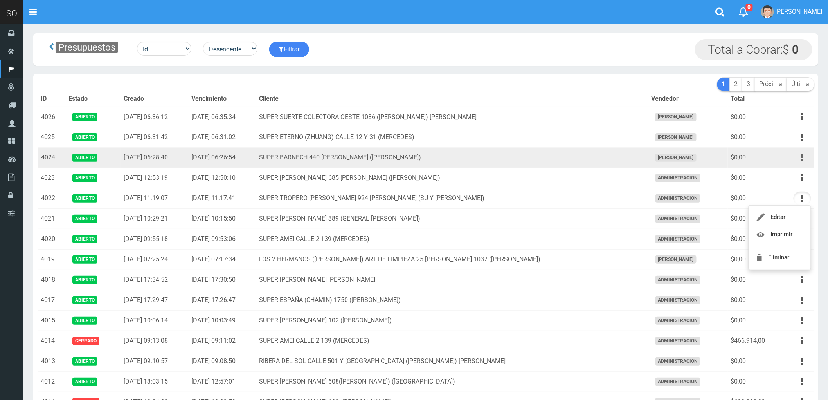
click at [803, 158] on icon "button" at bounding box center [803, 158] width 2 height 14
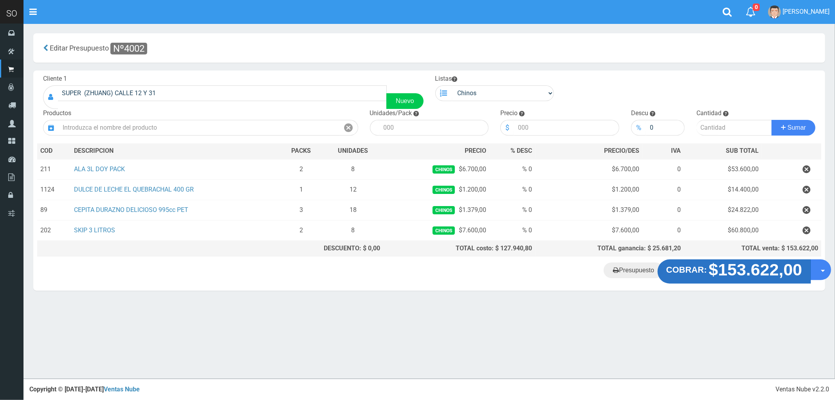
click at [743, 273] on strong "$153.622,00" at bounding box center [756, 269] width 94 height 18
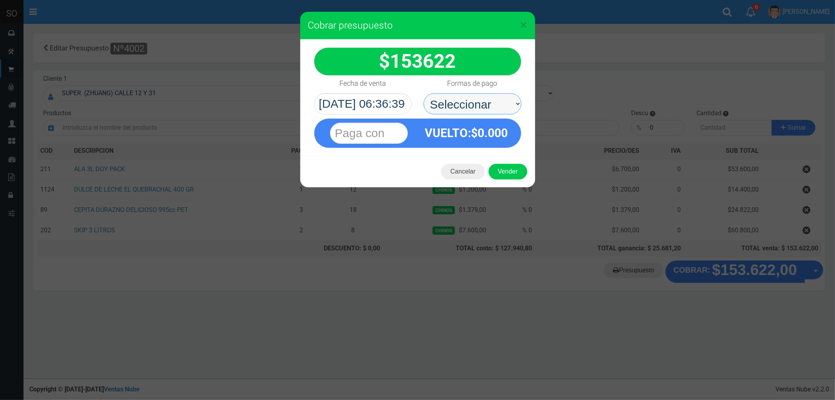
click at [453, 101] on select "Seleccionar Efectivo Tarjeta de Crédito Depósito Débito" at bounding box center [473, 103] width 98 height 21
select select "Efectivo"
click at [424, 93] on select "Seleccionar Efectivo Tarjeta de Crédito Depósito Débito" at bounding box center [473, 103] width 98 height 21
click at [512, 168] on button "Vender" at bounding box center [508, 172] width 39 height 16
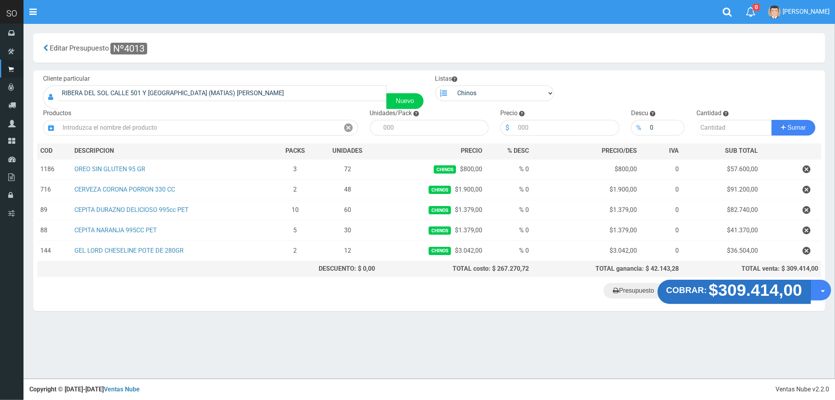
click at [754, 291] on strong "$309.414,00" at bounding box center [756, 290] width 94 height 18
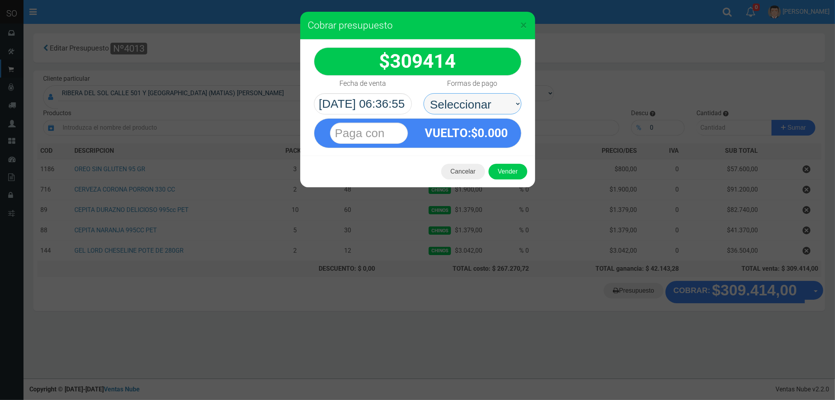
click at [453, 104] on select "Seleccionar Efectivo Tarjeta de Crédito Depósito Débito" at bounding box center [473, 103] width 98 height 21
select select "Efectivo"
click at [424, 93] on select "Seleccionar Efectivo Tarjeta de Crédito Depósito Débito" at bounding box center [473, 103] width 98 height 21
click at [505, 167] on button "Vender" at bounding box center [508, 172] width 39 height 16
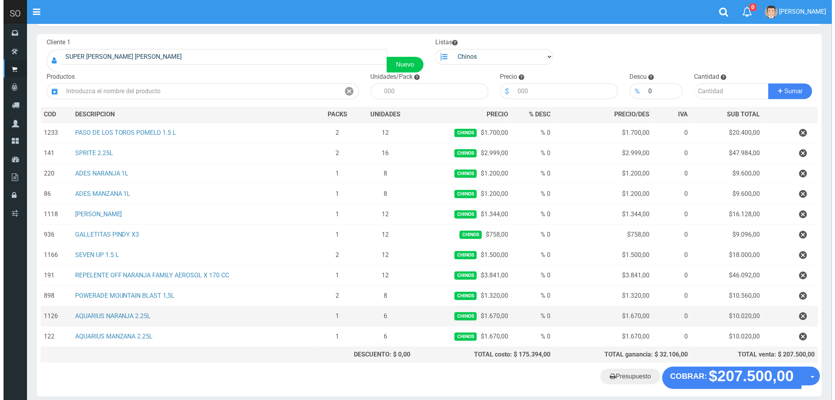
scroll to position [73, 0]
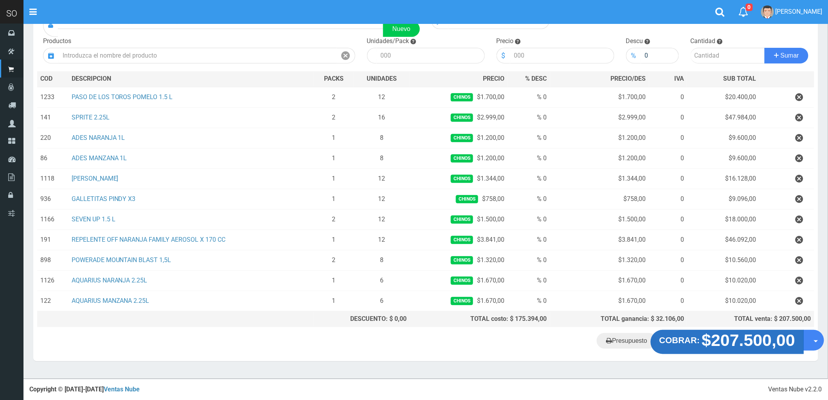
click at [751, 347] on strong "$207.500,00" at bounding box center [749, 340] width 94 height 18
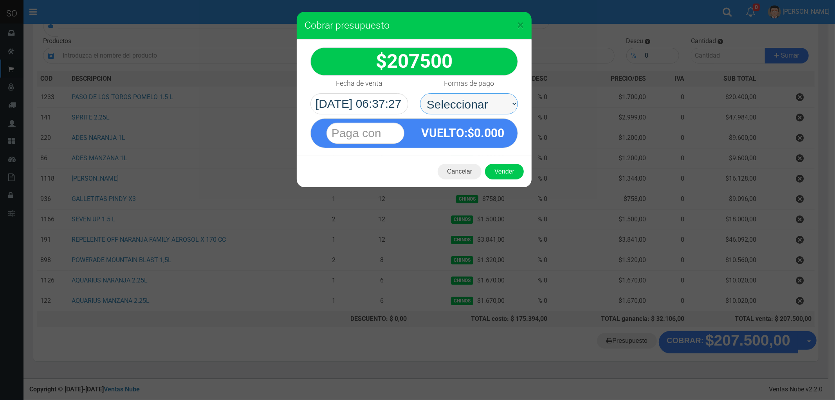
click at [453, 99] on select "Seleccionar Efectivo Tarjeta de Crédito Depósito Débito" at bounding box center [469, 103] width 98 height 21
select select "Efectivo"
click at [420, 93] on select "Seleccionar Efectivo Tarjeta de Crédito Depósito Débito" at bounding box center [469, 103] width 98 height 21
click at [506, 173] on button "Vender" at bounding box center [504, 172] width 39 height 16
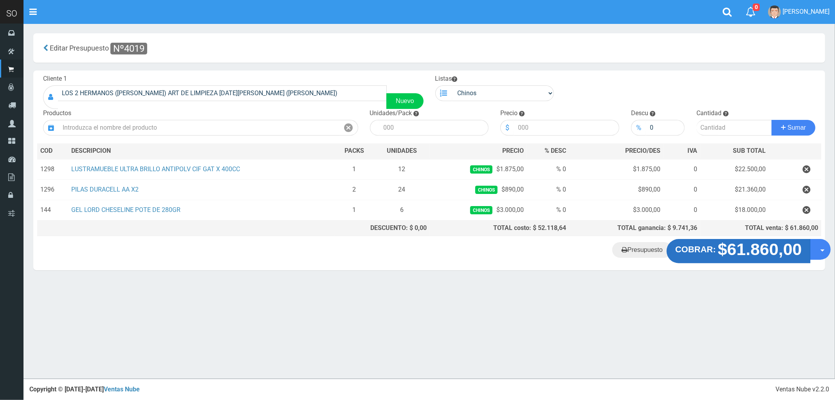
click at [745, 253] on strong "$61.860,00" at bounding box center [760, 249] width 84 height 18
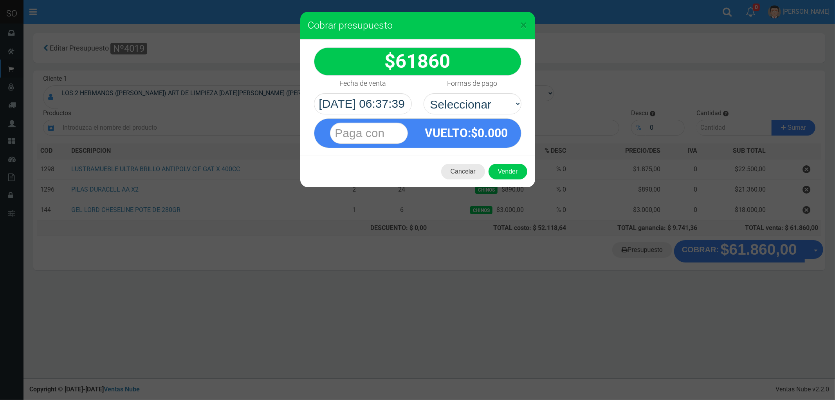
click at [462, 168] on button "Cancelar" at bounding box center [463, 172] width 44 height 16
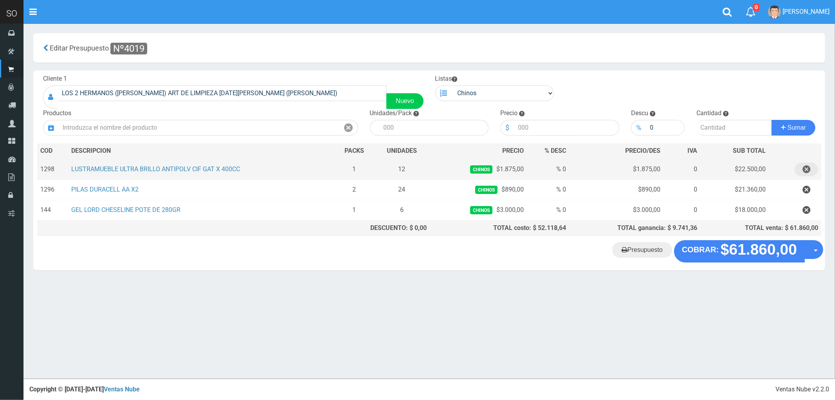
click at [808, 169] on icon "button" at bounding box center [807, 169] width 8 height 14
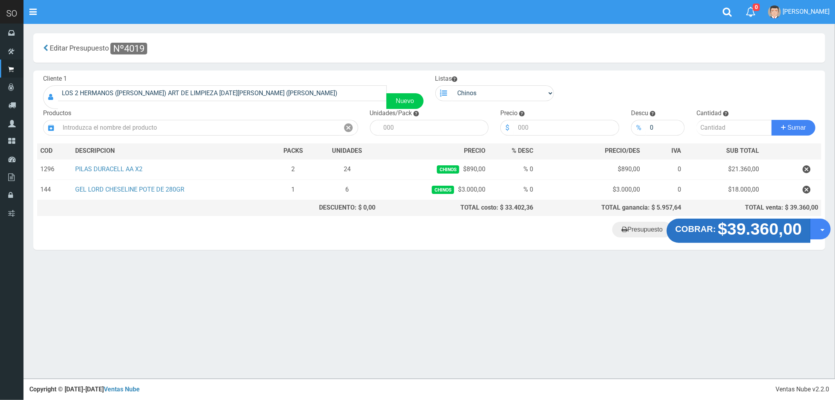
click at [751, 224] on strong "$39.360,00" at bounding box center [760, 229] width 84 height 18
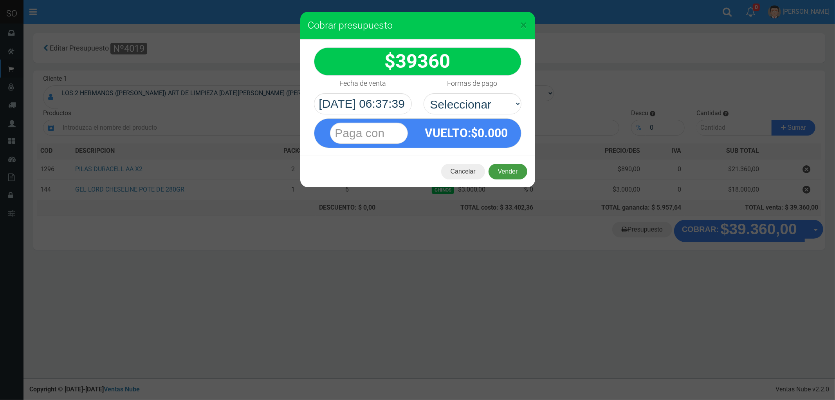
click at [509, 172] on button "Vender" at bounding box center [508, 172] width 39 height 16
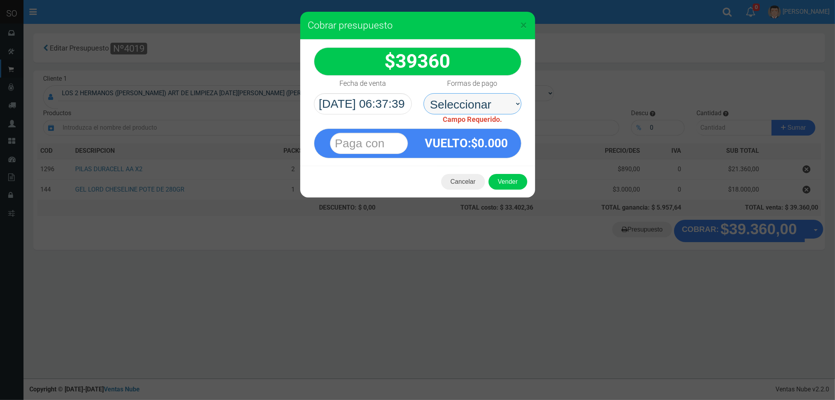
click at [491, 107] on select "Seleccionar Efectivo Tarjeta de Crédito Depósito Débito" at bounding box center [473, 103] width 98 height 21
select select "Efectivo"
click at [424, 93] on select "Seleccionar Efectivo Tarjeta de Crédito Depósito Débito" at bounding box center [473, 103] width 98 height 21
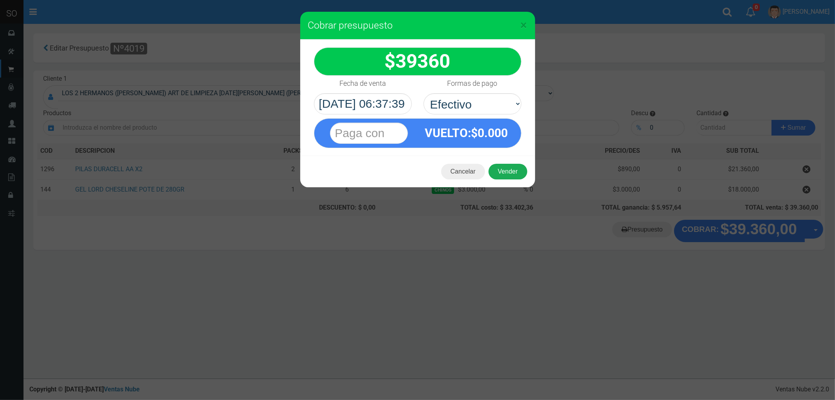
click at [508, 167] on button "Vender" at bounding box center [508, 172] width 39 height 16
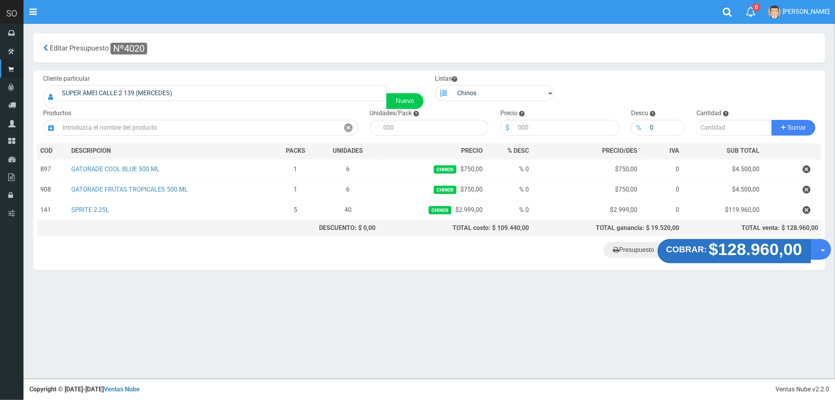
click at [764, 250] on strong "$128.960,00" at bounding box center [756, 249] width 94 height 18
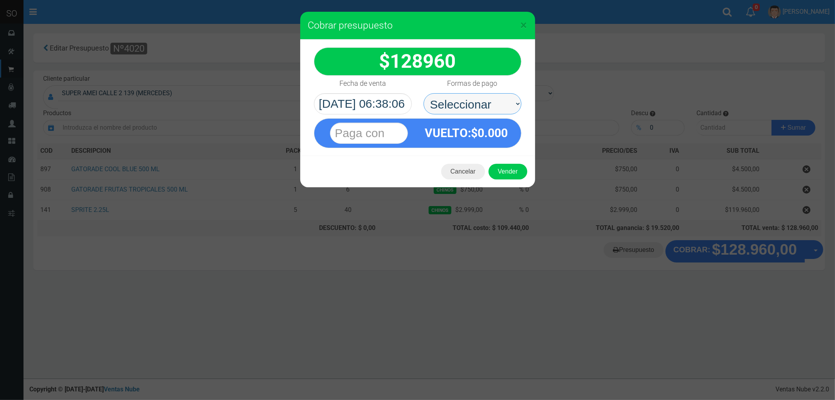
click at [451, 103] on select "Seleccionar Efectivo Tarjeta de Crédito Depósito Débito" at bounding box center [473, 103] width 98 height 21
select select "Efectivo"
click at [424, 93] on select "Seleccionar Efectivo Tarjeta de Crédito Depósito Débito" at bounding box center [473, 103] width 98 height 21
click at [499, 171] on button "Vender" at bounding box center [508, 172] width 39 height 16
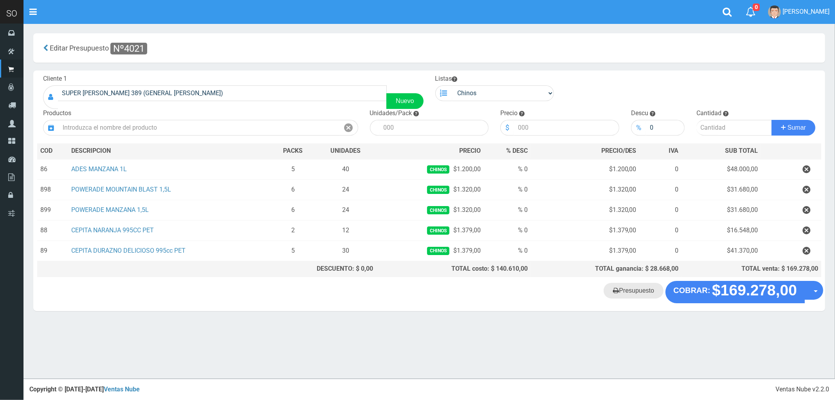
click at [640, 294] on link "Presupuesto" at bounding box center [634, 291] width 60 height 16
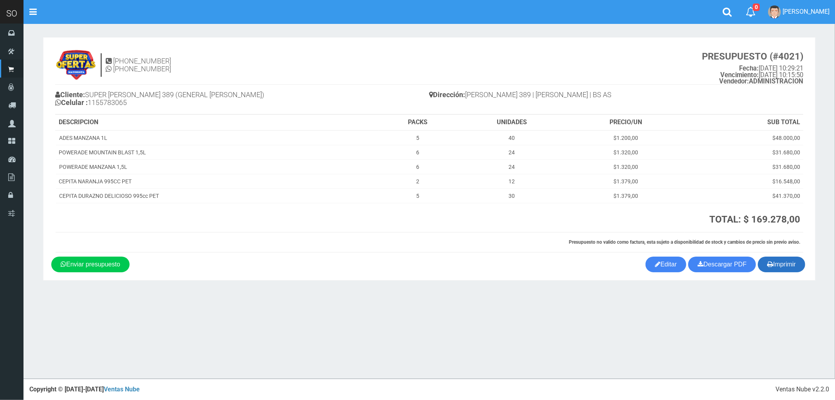
click at [785, 263] on button "Imprimir" at bounding box center [781, 264] width 47 height 16
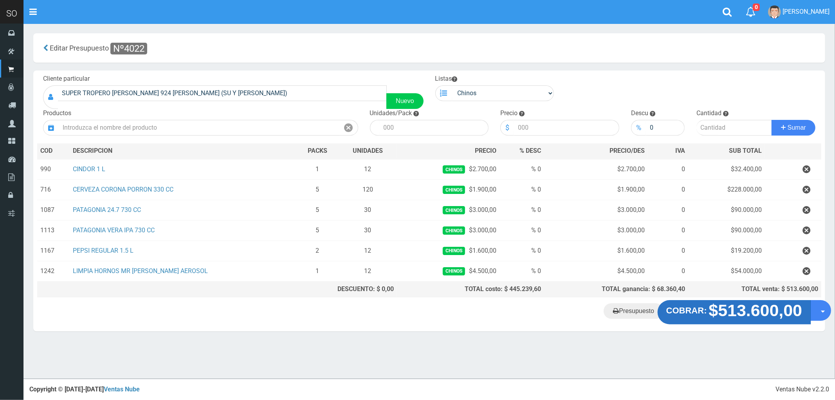
click at [735, 314] on strong "$513.600,00" at bounding box center [756, 310] width 94 height 18
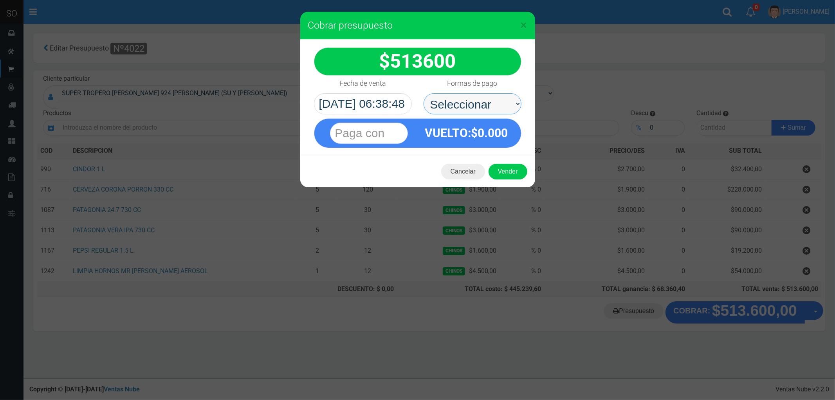
click at [451, 98] on select "Seleccionar Efectivo Tarjeta de Crédito Depósito Débito" at bounding box center [473, 103] width 98 height 21
select select "Efectivo"
click at [424, 93] on select "Seleccionar Efectivo Tarjeta de Crédito Depósito Débito" at bounding box center [473, 103] width 98 height 21
click at [505, 169] on button "Vender" at bounding box center [508, 172] width 39 height 16
